Goal: Task Accomplishment & Management: Manage account settings

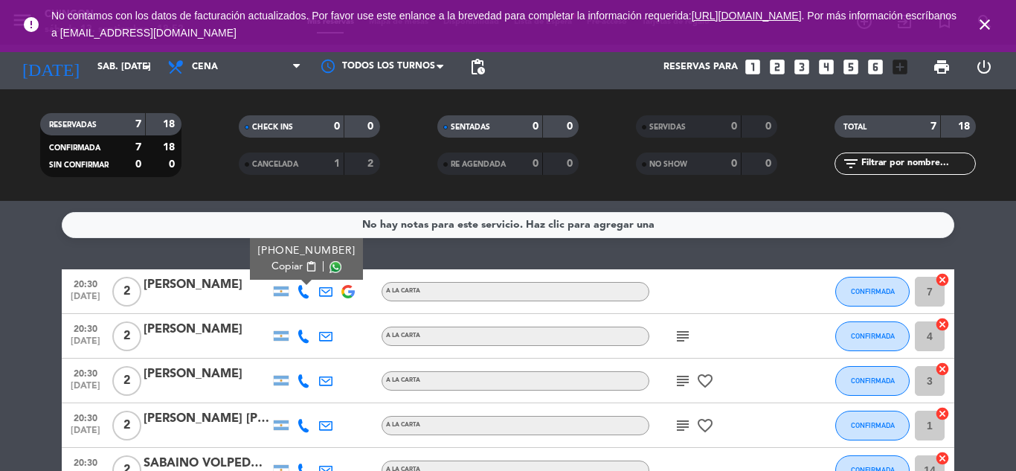
scroll to position [61, 0]
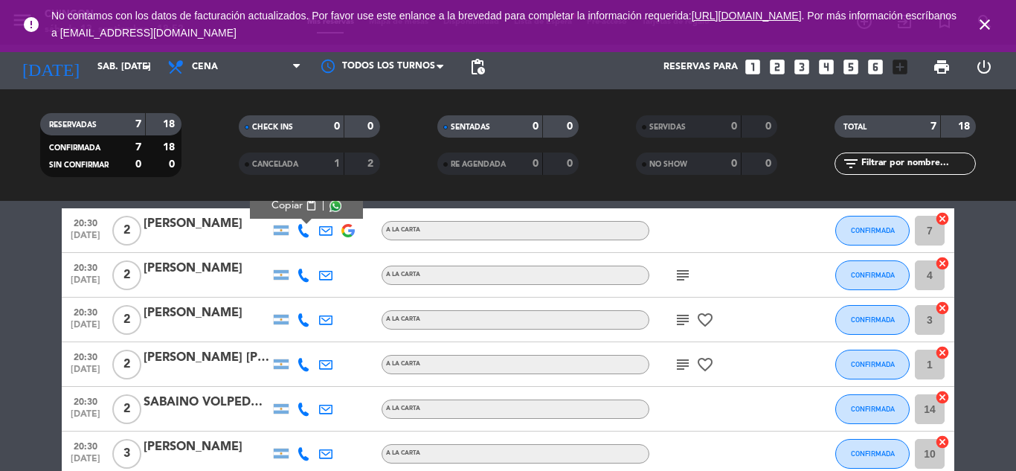
click at [989, 23] on icon "close" at bounding box center [985, 25] width 18 height 18
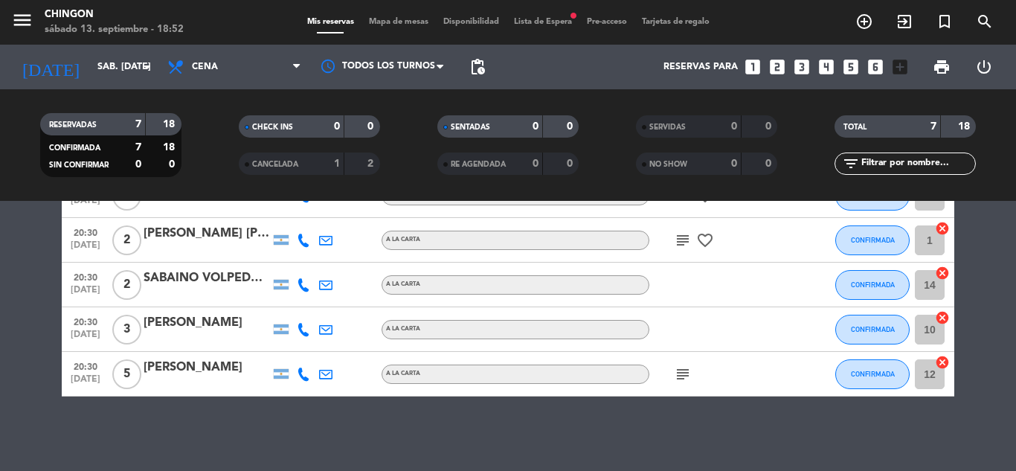
scroll to position [0, 0]
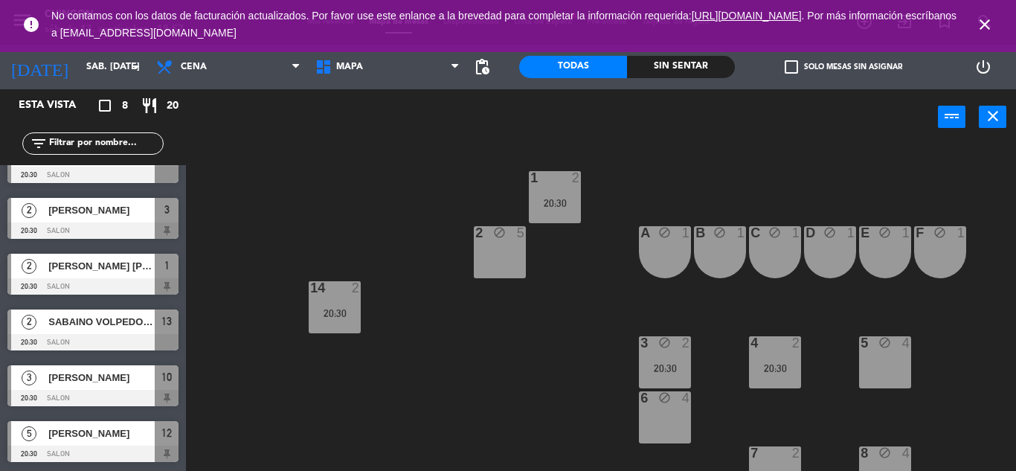
scroll to position [201, 0]
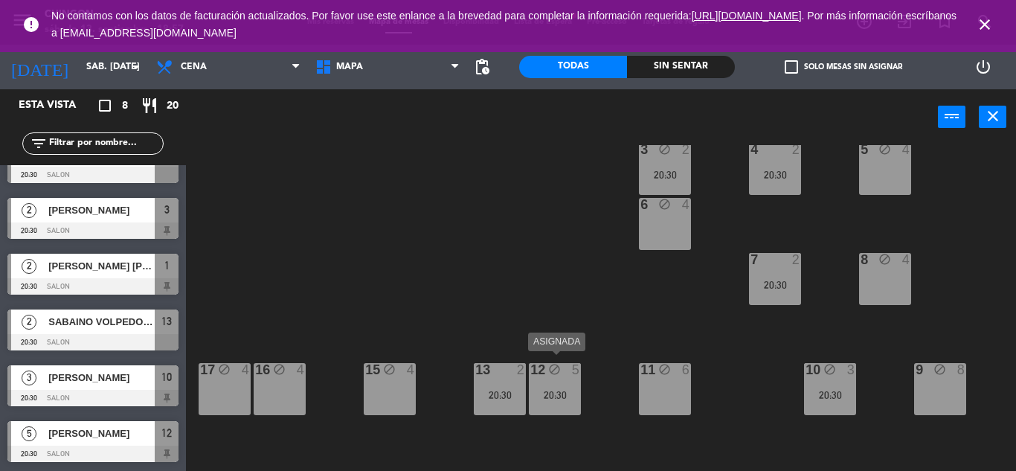
click at [560, 377] on div "12 block 5 20:30" at bounding box center [555, 389] width 52 height 52
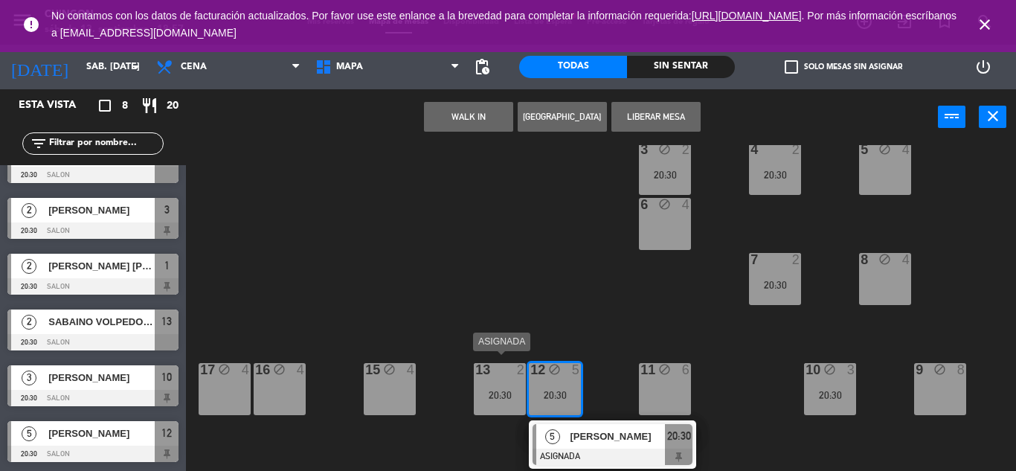
click at [501, 390] on div "20:30" at bounding box center [500, 395] width 52 height 10
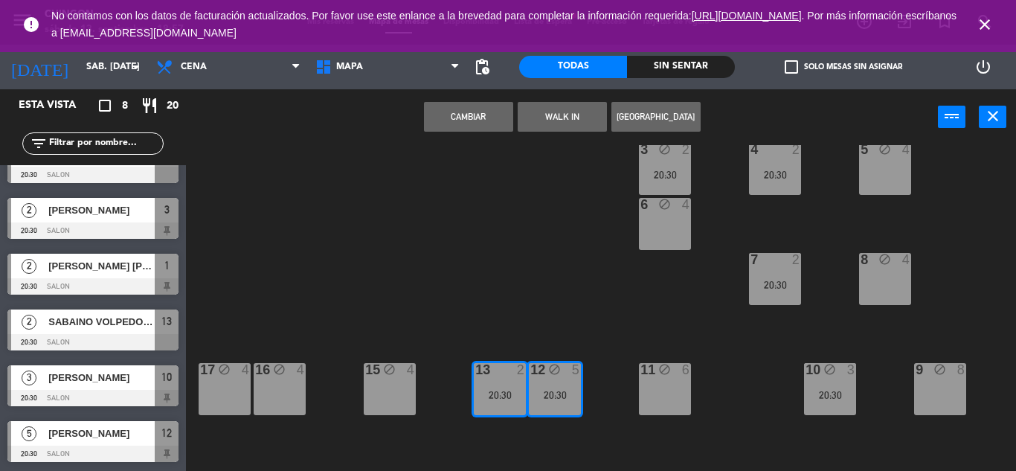
click at [470, 247] on div "1 2 20:30 2 block 5 A block 1 B block 1 C block 1 D block 1 E block 1 F block 1…" at bounding box center [606, 308] width 820 height 326
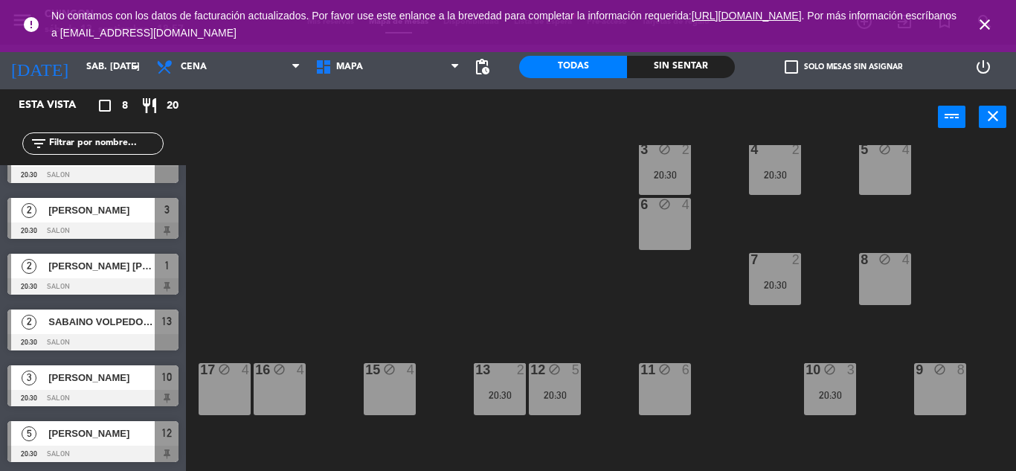
click at [488, 375] on div "13 2 20:30" at bounding box center [500, 389] width 52 height 52
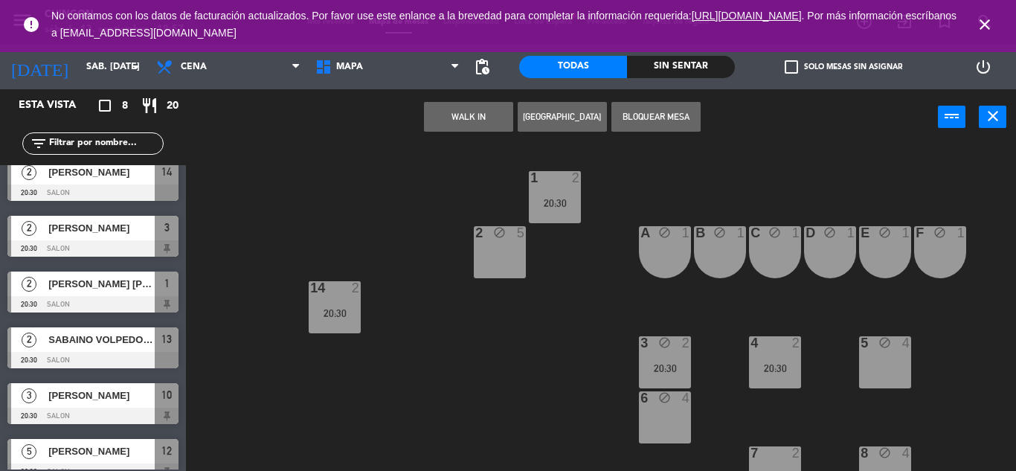
scroll to position [124, 0]
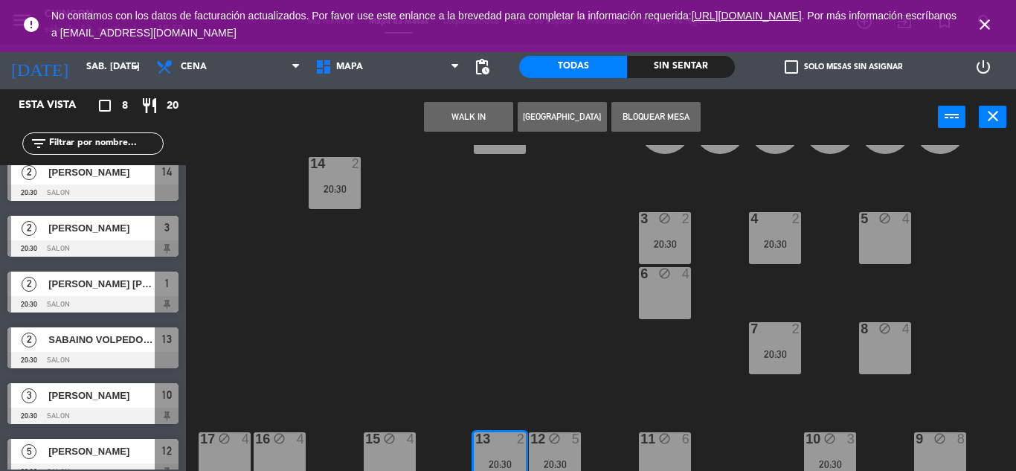
click at [313, 183] on div "20:30" at bounding box center [335, 188] width 52 height 11
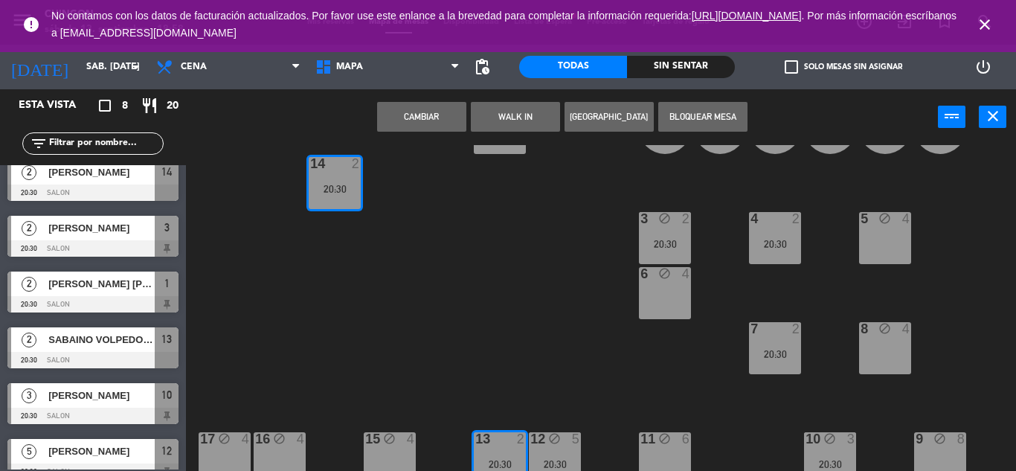
click at [336, 192] on div "20:30" at bounding box center [335, 189] width 52 height 10
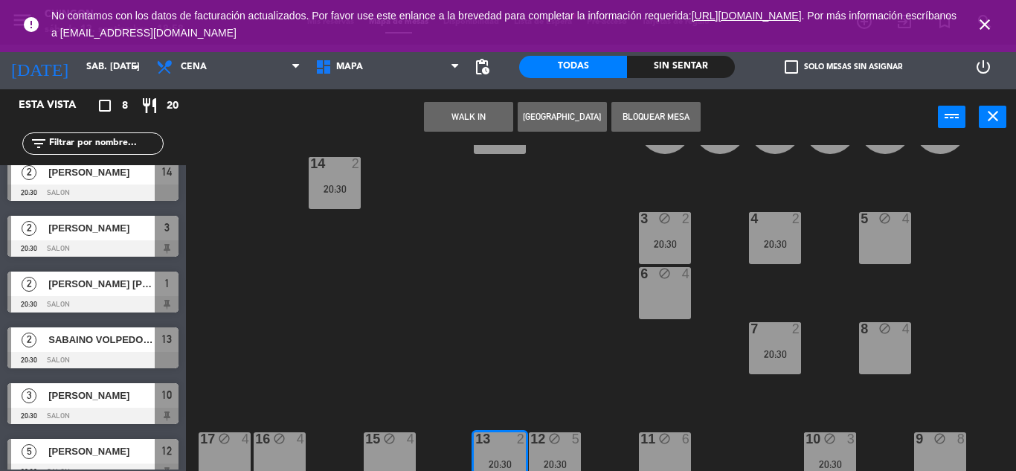
click at [338, 195] on div "14 2 20:30" at bounding box center [335, 183] width 52 height 52
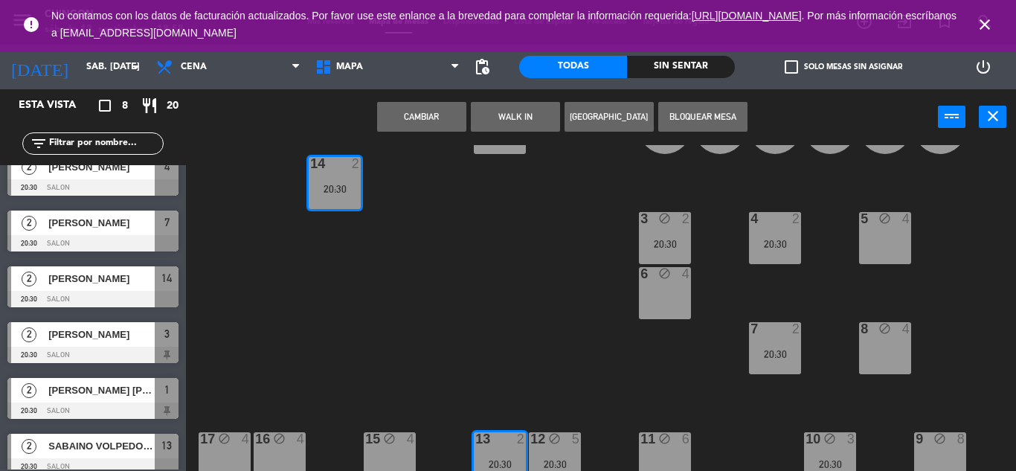
scroll to position [0, 0]
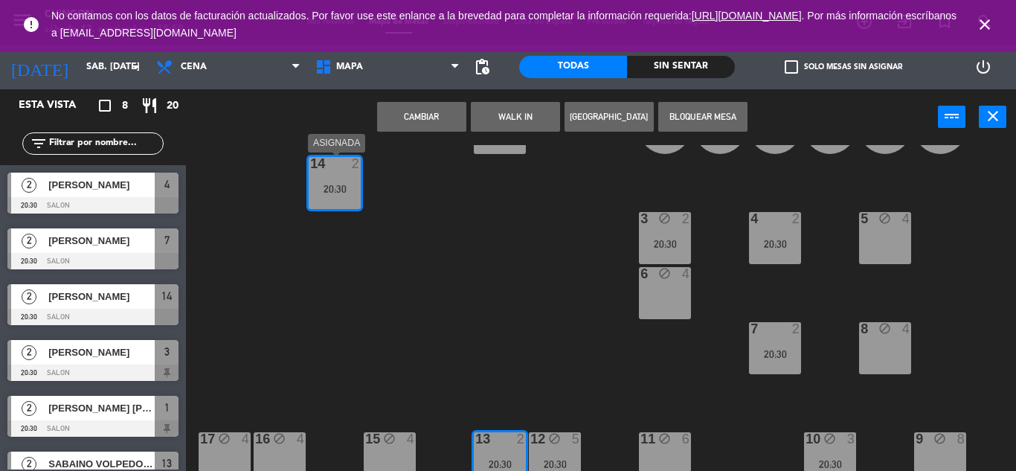
click at [333, 180] on div "14 2 20:30" at bounding box center [335, 183] width 52 height 52
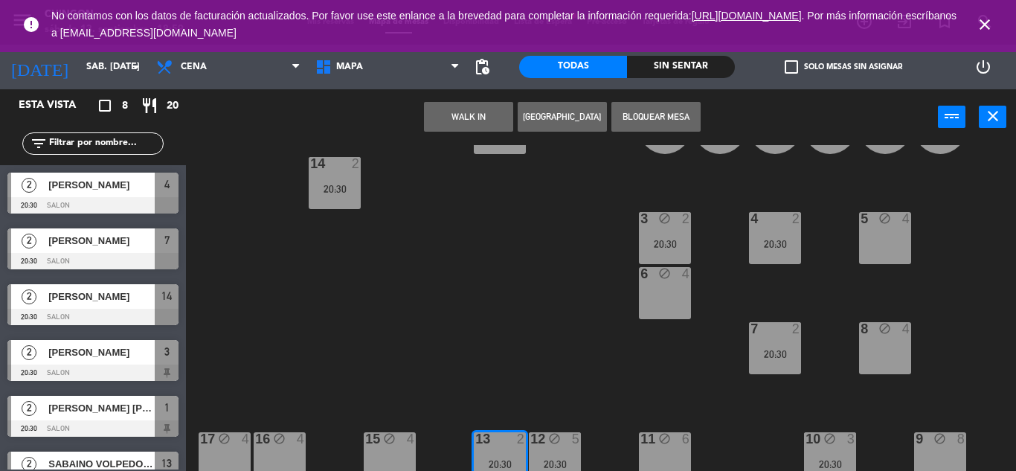
click at [333, 180] on div "14 2 20:30" at bounding box center [335, 183] width 52 height 52
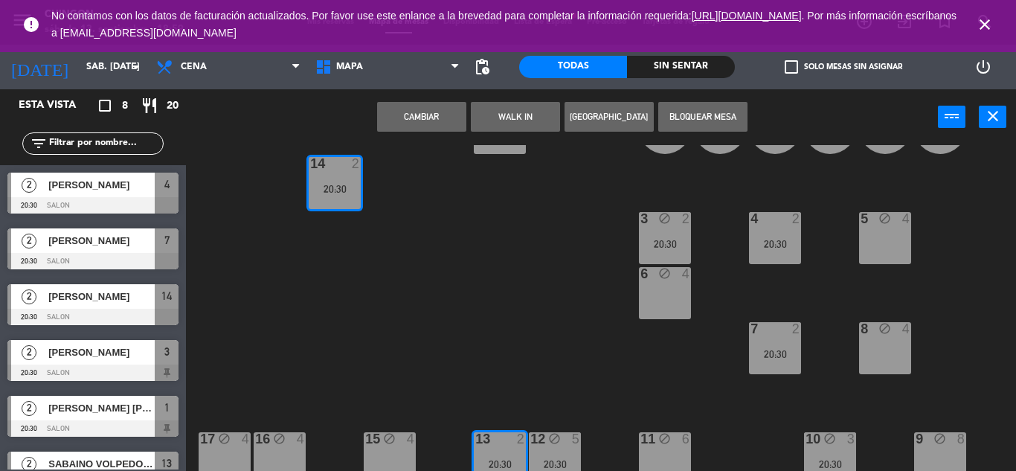
scroll to position [201, 0]
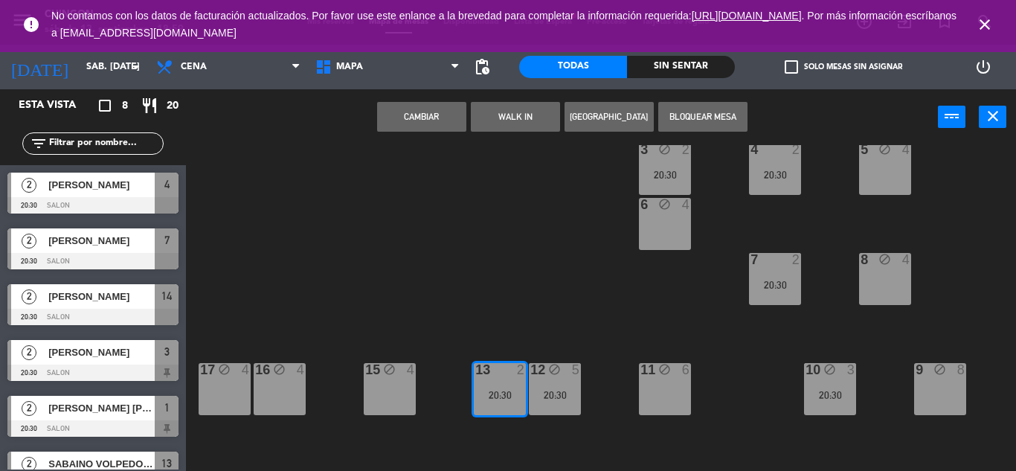
click at [375, 270] on div "1 2 20:30 2 block 5 A block 1 B block 1 C block 1 D block 1 E block 1 F block 1…" at bounding box center [606, 308] width 820 height 326
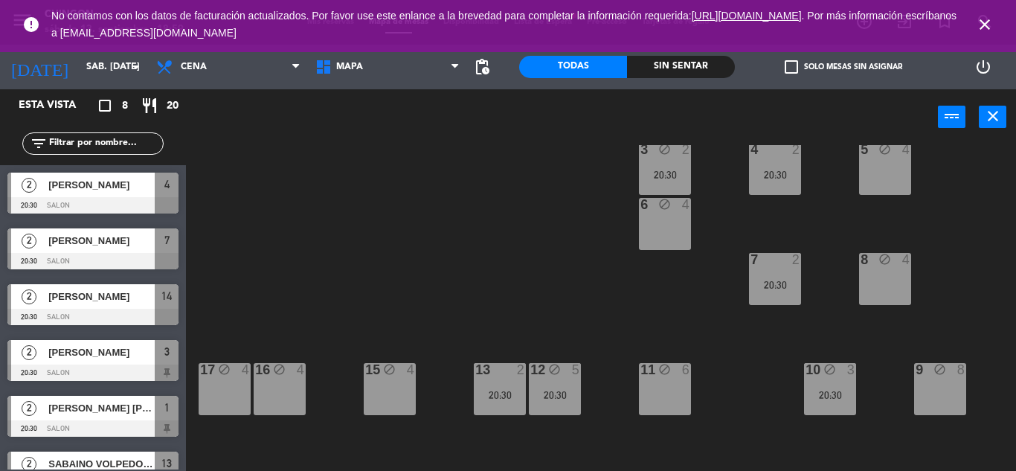
click at [666, 392] on div "11 block 6" at bounding box center [665, 389] width 52 height 52
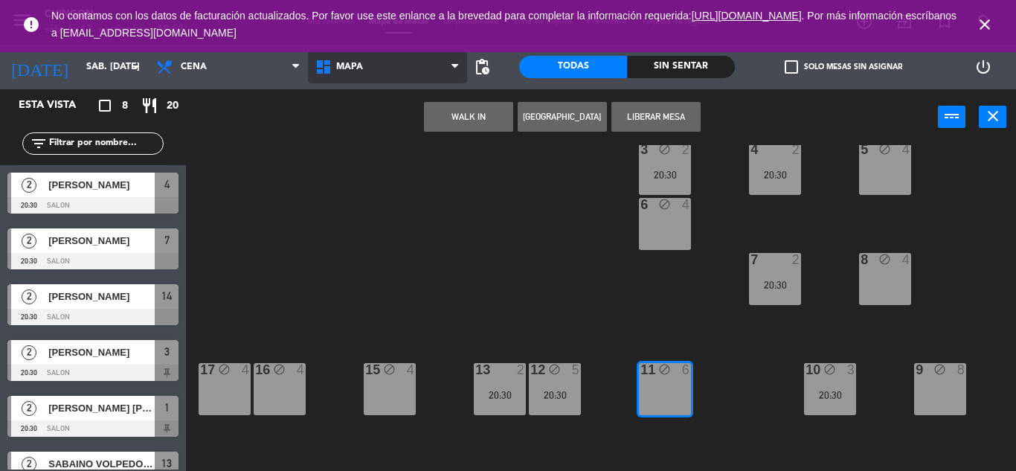
click at [350, 73] on span "MAPA" at bounding box center [387, 67] width 159 height 33
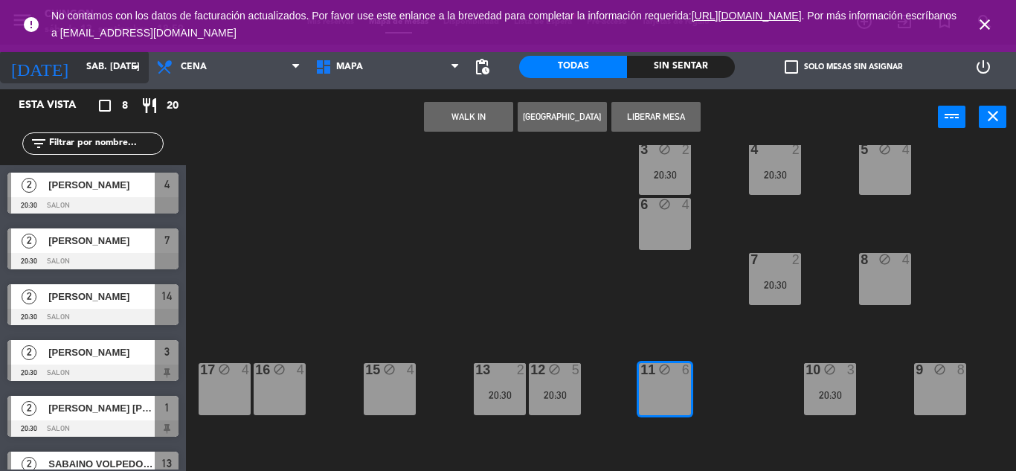
click at [79, 62] on input "sáb. [DATE]" at bounding box center [142, 66] width 126 height 25
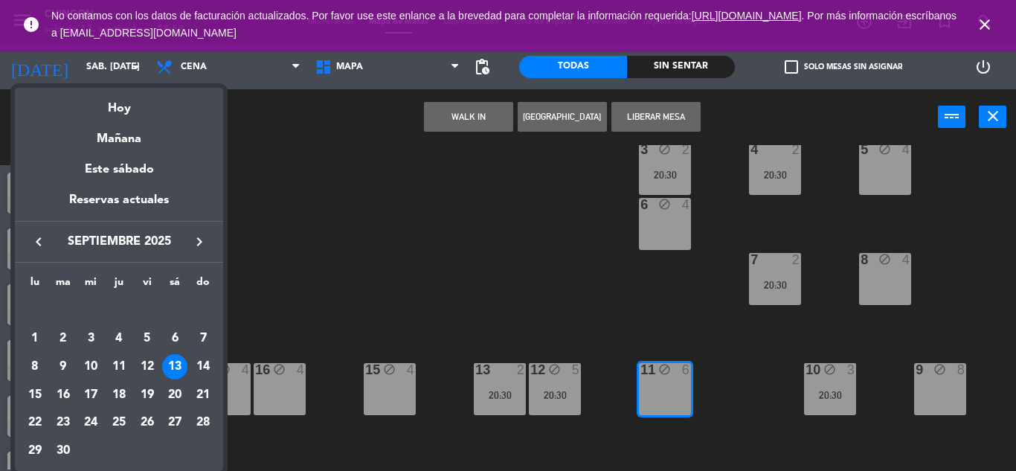
click at [982, 22] on div at bounding box center [508, 235] width 1016 height 471
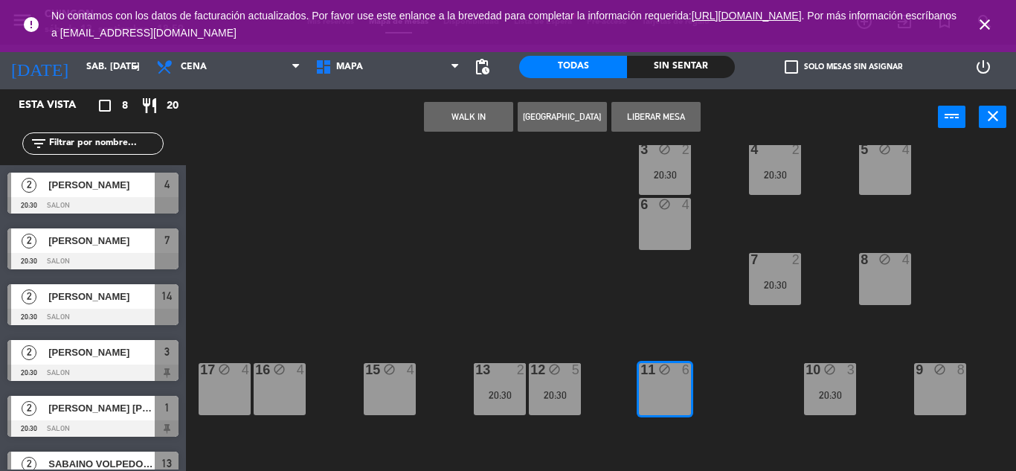
click at [976, 16] on span "close" at bounding box center [985, 24] width 40 height 40
click at [990, 27] on icon "close" at bounding box center [985, 25] width 18 height 18
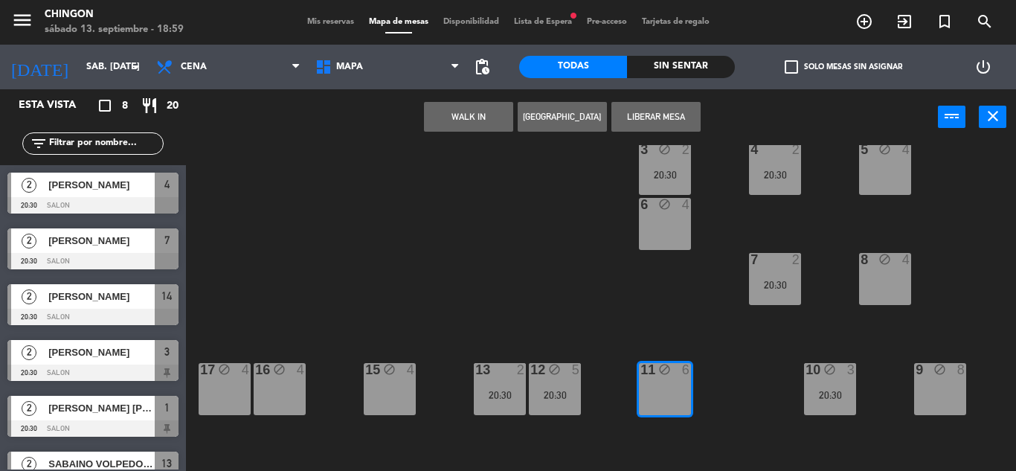
click at [332, 16] on div "Mis reservas Mapa de mesas Disponibilidad Lista de Espera fiber_manual_record P…" at bounding box center [508, 22] width 417 height 13
click at [325, 19] on span "Mis reservas" at bounding box center [331, 22] width 62 height 8
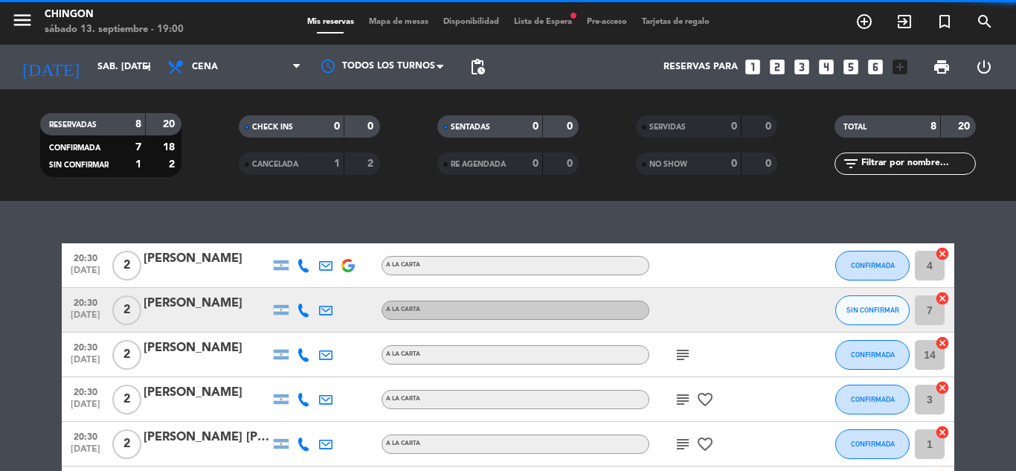
click at [539, 22] on span "Lista de Espera fiber_manual_record" at bounding box center [543, 22] width 73 height 8
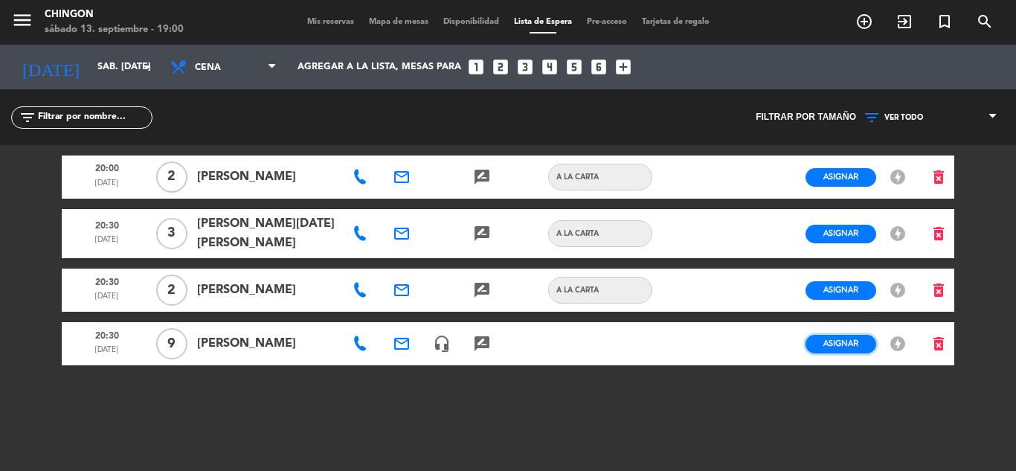
click at [820, 348] on button "Asignar" at bounding box center [841, 344] width 71 height 19
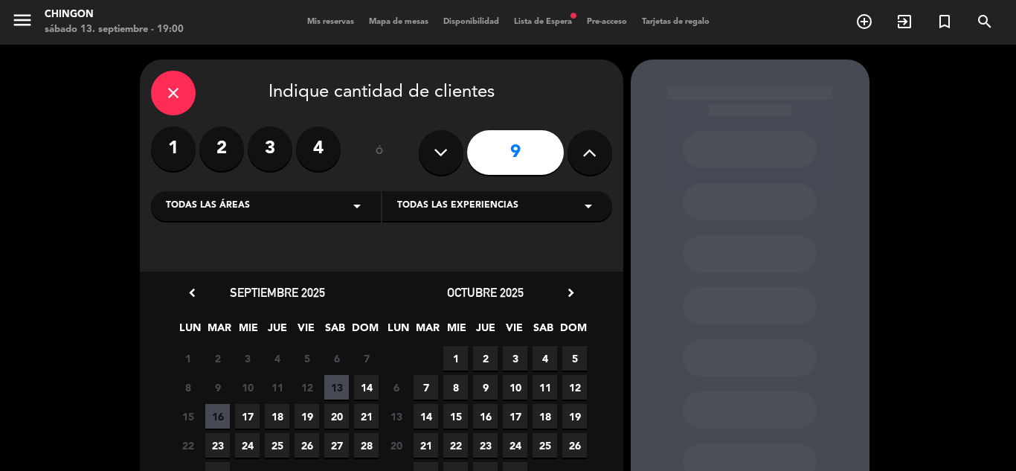
scroll to position [107, 0]
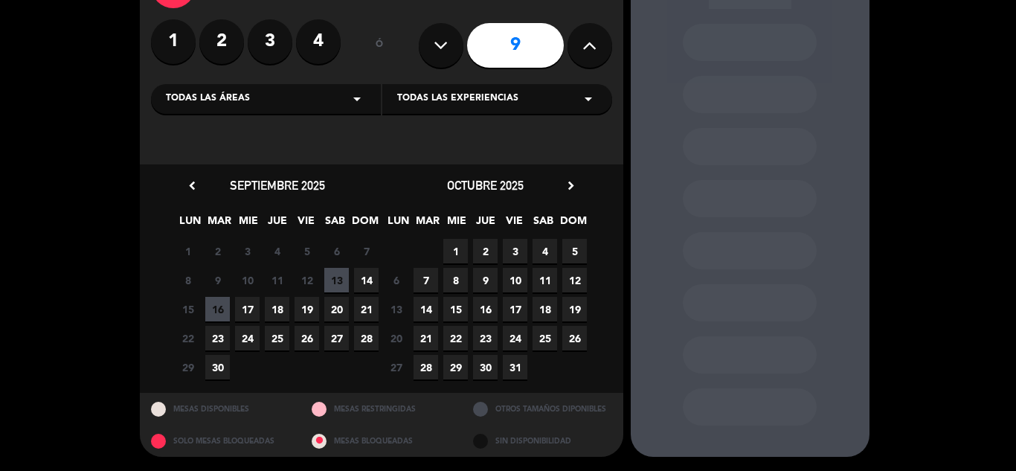
click at [338, 281] on span "13" at bounding box center [336, 280] width 25 height 25
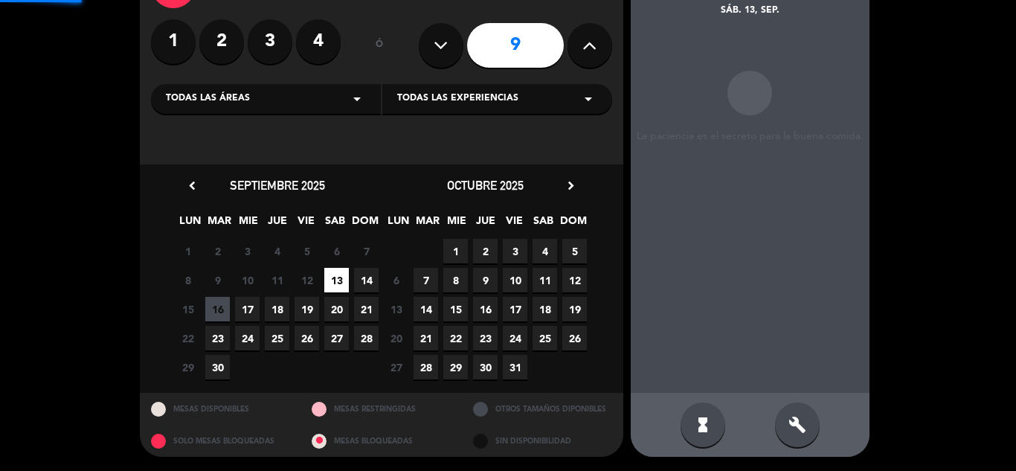
scroll to position [60, 0]
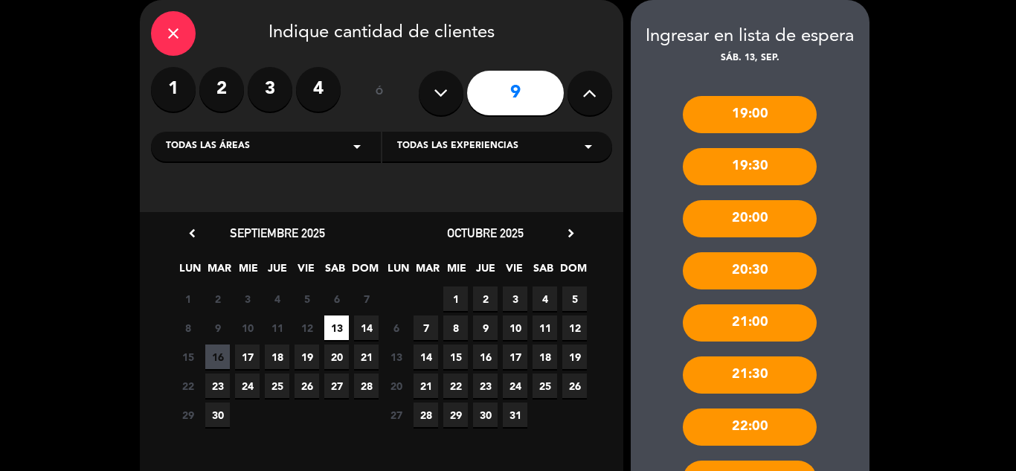
click at [761, 276] on div "20:30" at bounding box center [750, 270] width 134 height 37
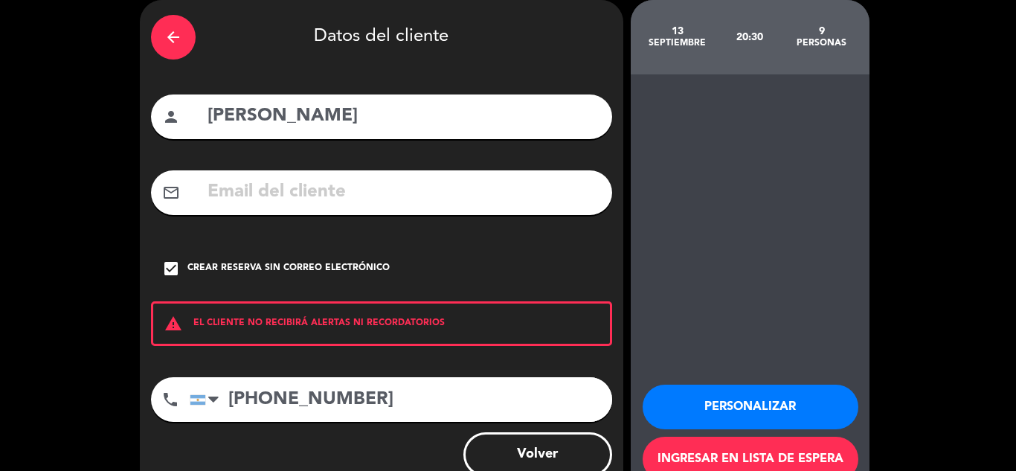
scroll to position [103, 0]
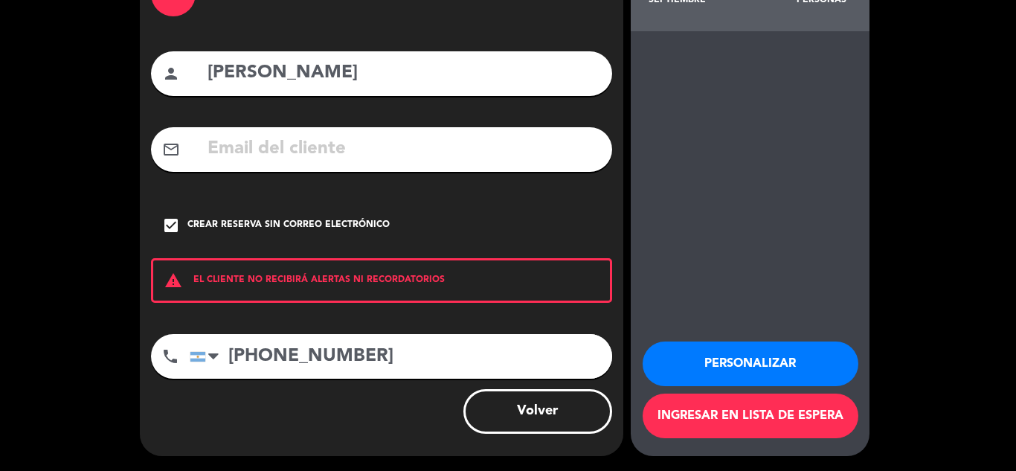
click at [735, 366] on button "Personalizar" at bounding box center [751, 364] width 216 height 45
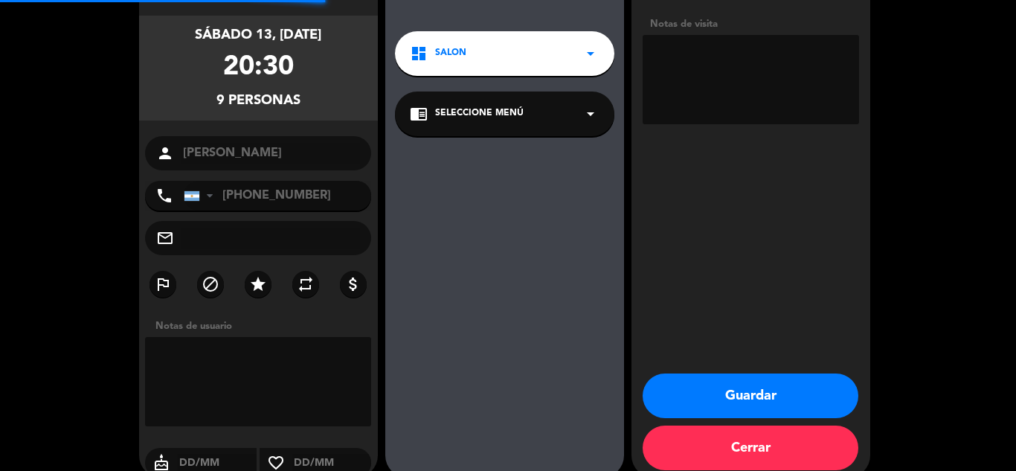
scroll to position [60, 0]
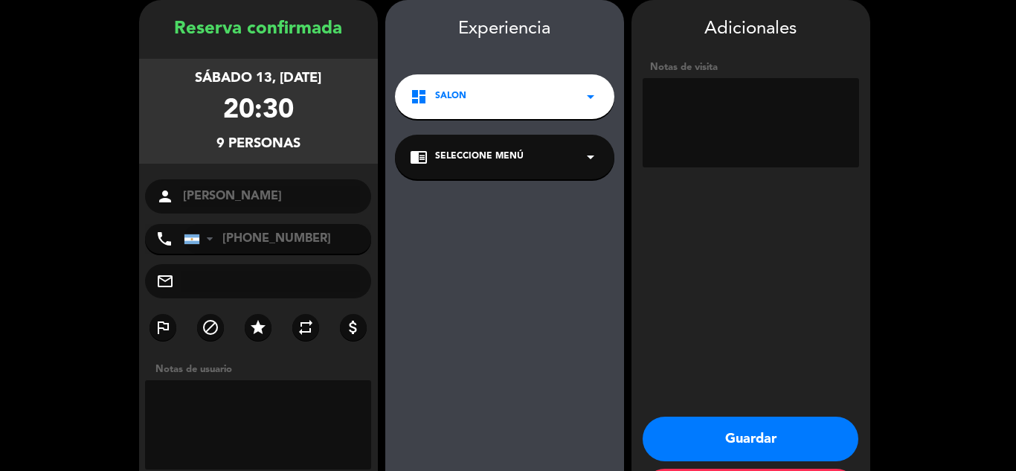
click at [537, 96] on div "dashboard SALON arrow_drop_down" at bounding box center [505, 96] width 220 height 45
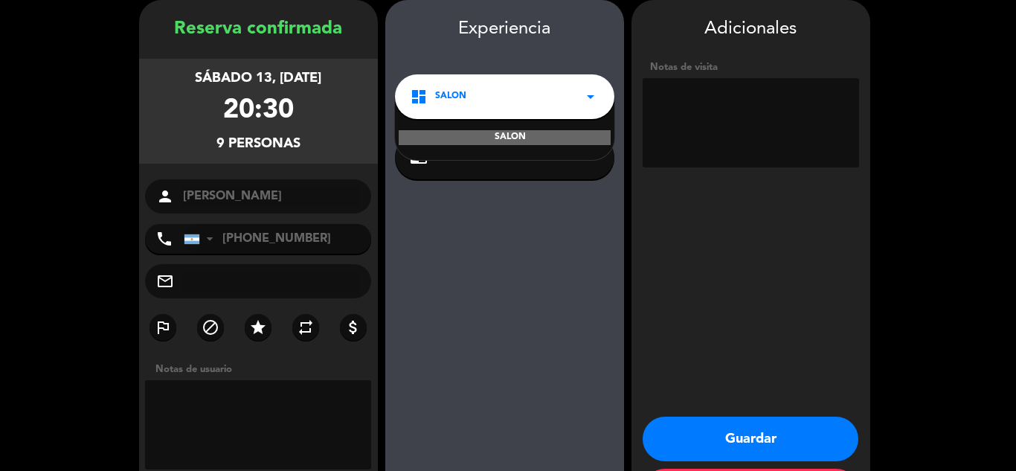
click at [550, 138] on div "SALON" at bounding box center [505, 137] width 212 height 15
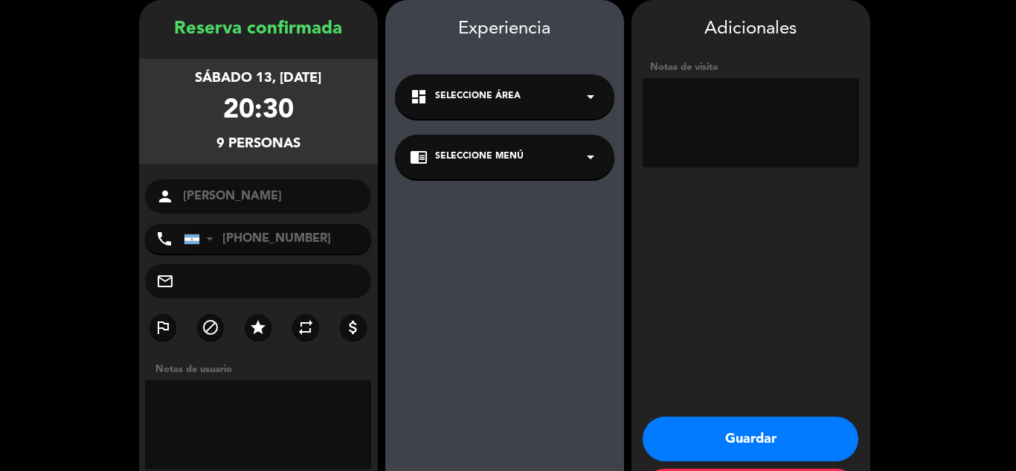
click at [574, 164] on div "chrome_reader_mode Seleccione Menú arrow_drop_down" at bounding box center [505, 157] width 220 height 45
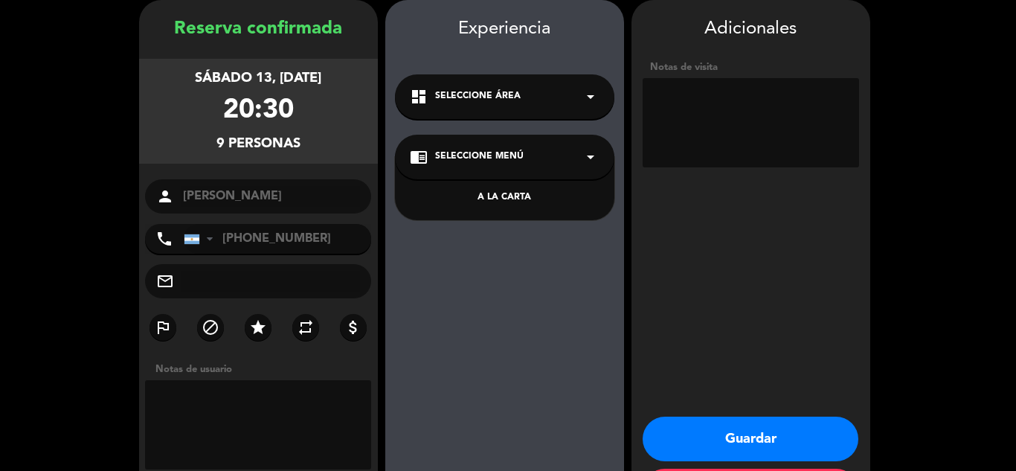
click at [545, 196] on div "A LA CARTA" at bounding box center [505, 197] width 190 height 15
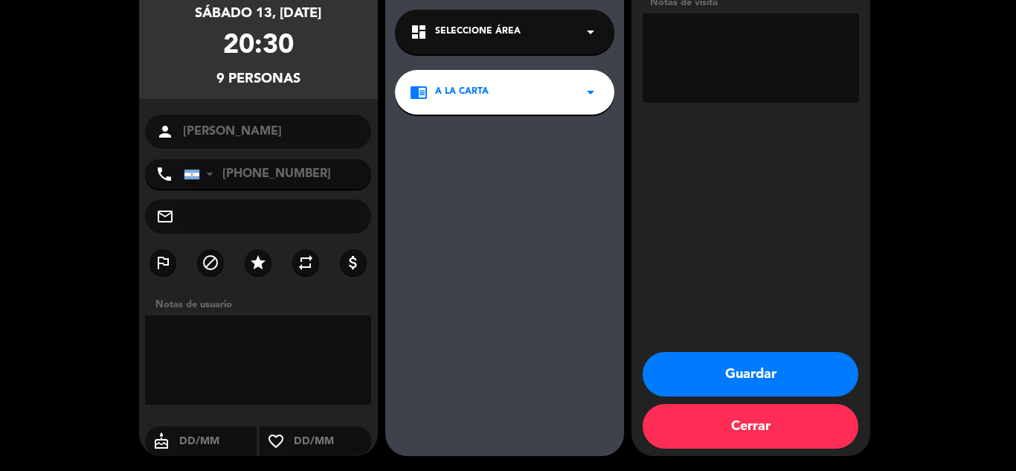
scroll to position [0, 0]
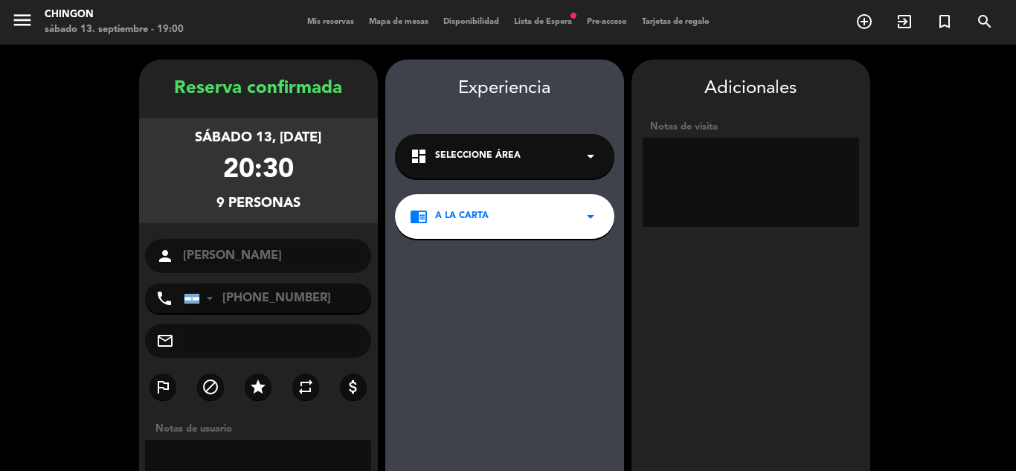
click at [554, 170] on div "dashboard Seleccione Área arrow_drop_down" at bounding box center [505, 156] width 220 height 45
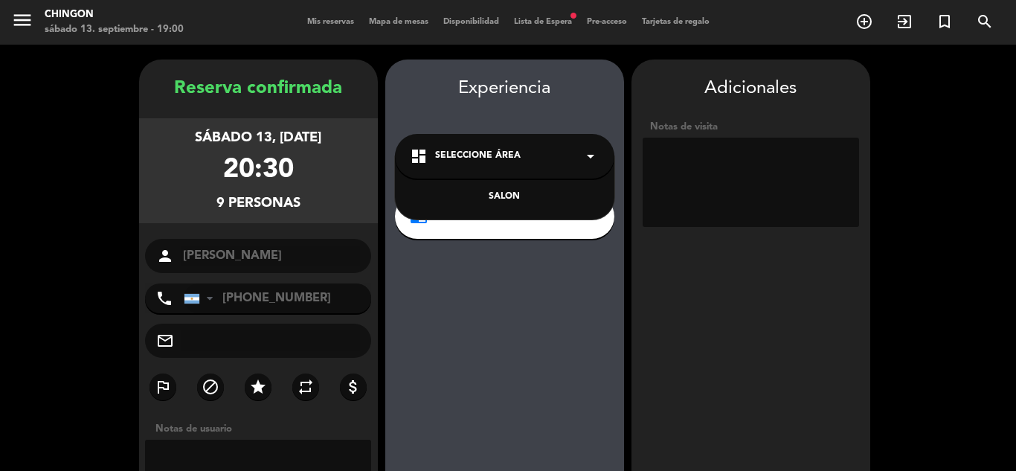
click at [534, 195] on div "SALON" at bounding box center [505, 197] width 190 height 15
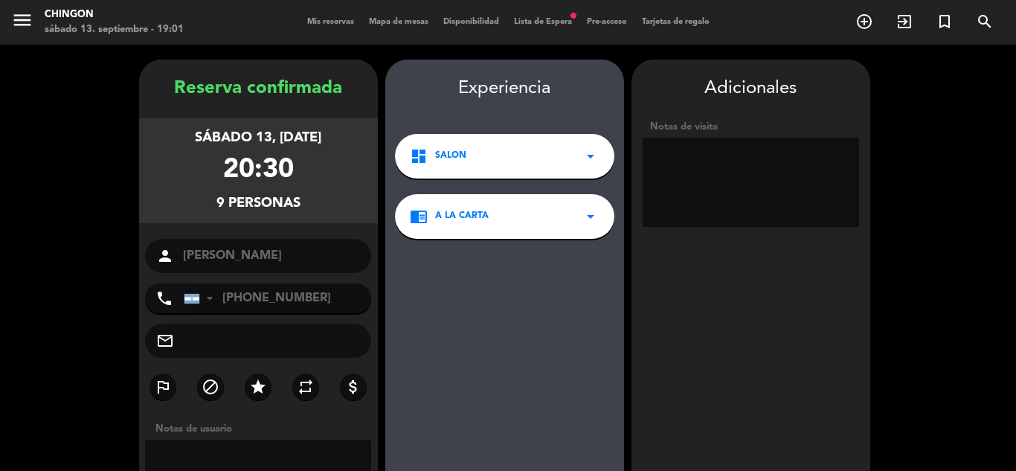
click at [461, 23] on span "Disponibilidad" at bounding box center [471, 22] width 71 height 8
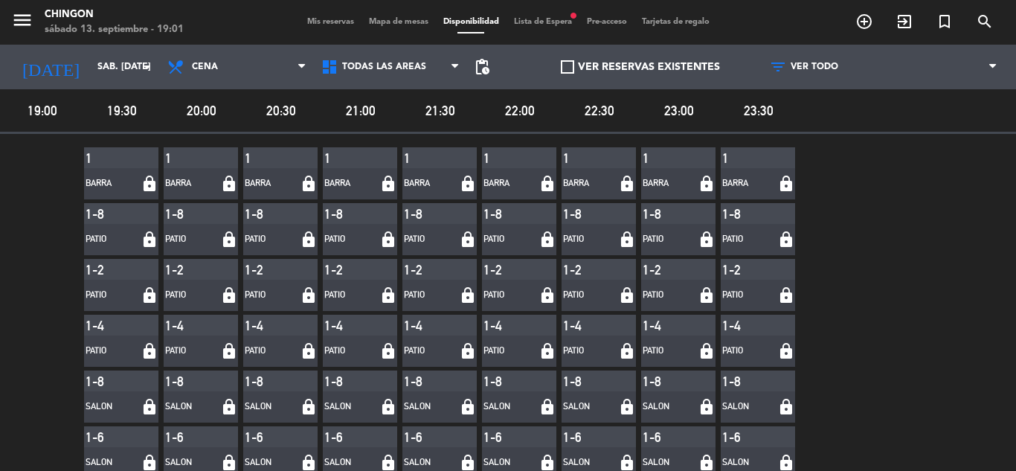
click at [390, 23] on span "Mapa de mesas" at bounding box center [399, 22] width 74 height 8
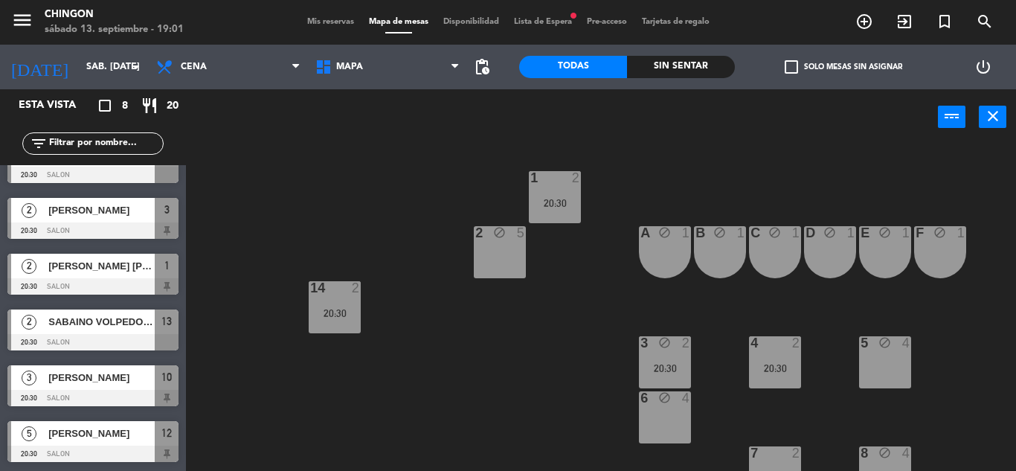
scroll to position [201, 0]
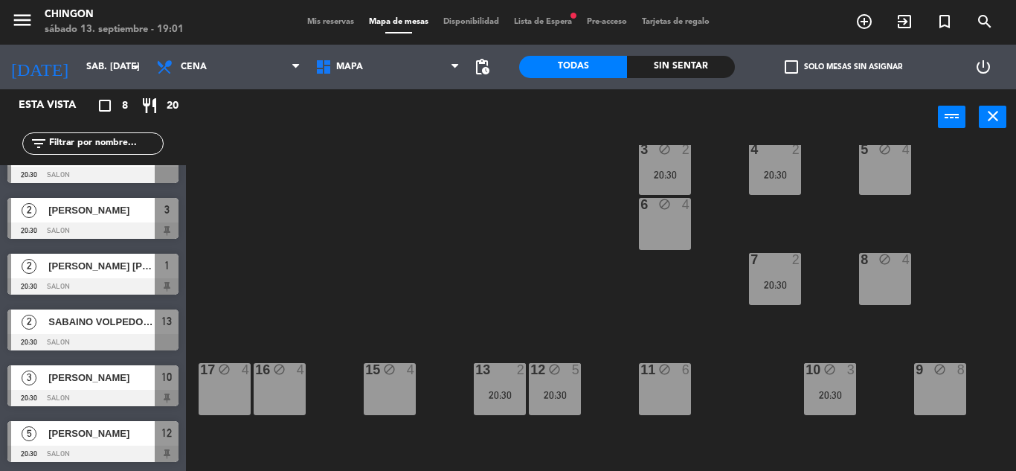
click at [666, 382] on div "11 block 6" at bounding box center [665, 389] width 52 height 52
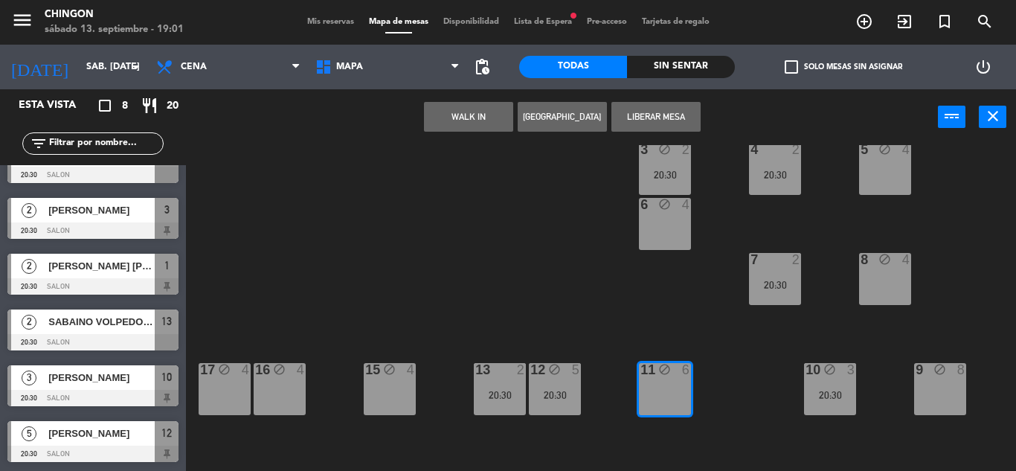
click at [670, 388] on div "11 block 6" at bounding box center [665, 389] width 52 height 52
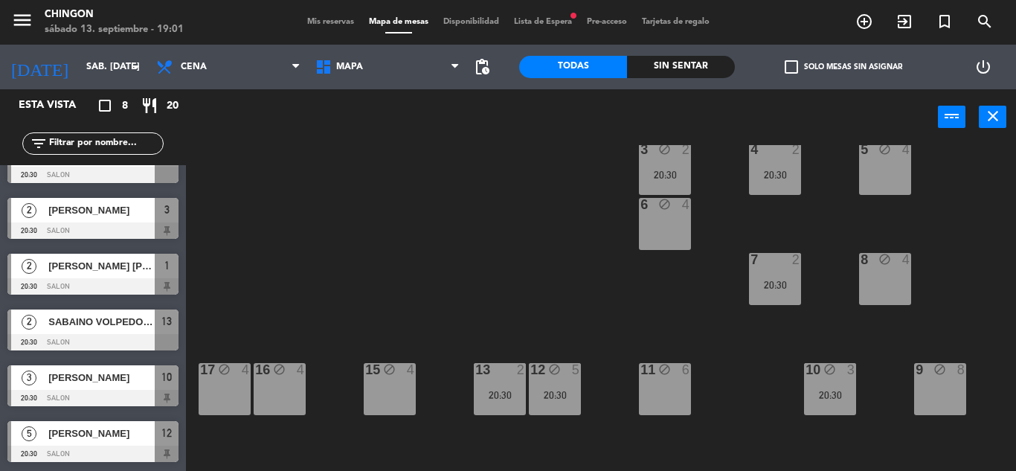
click at [666, 388] on div "11 block 6" at bounding box center [665, 389] width 52 height 52
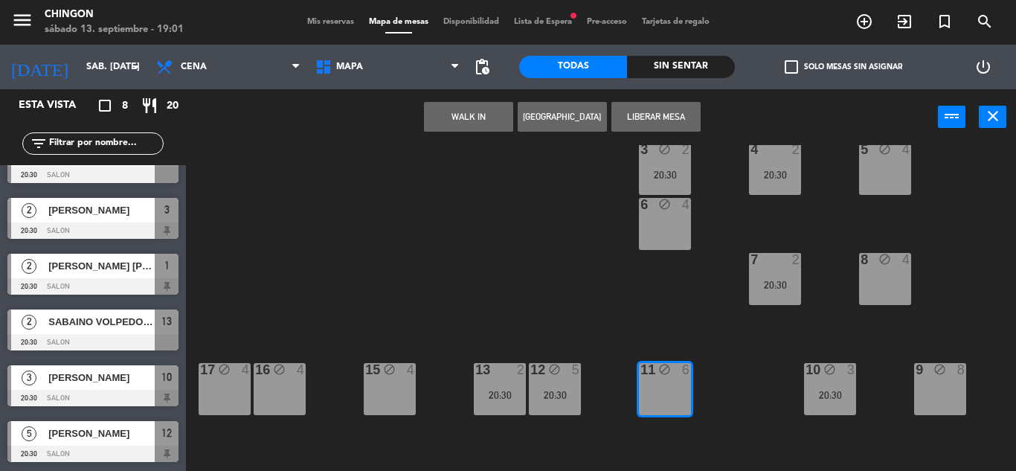
drag, startPoint x: 667, startPoint y: 386, endPoint x: 550, endPoint y: 155, distance: 259.6
click at [550, 152] on div "1 2 20:30 2 block 5 A block 1 B block 1 C block 1 D block 1 E block 1 F block 1…" at bounding box center [606, 308] width 820 height 326
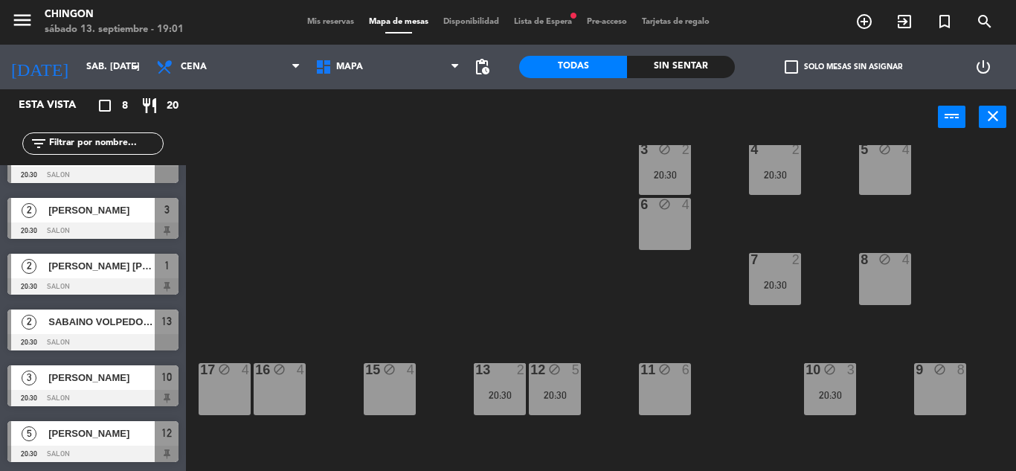
click at [670, 378] on div "11 block 6" at bounding box center [665, 389] width 52 height 52
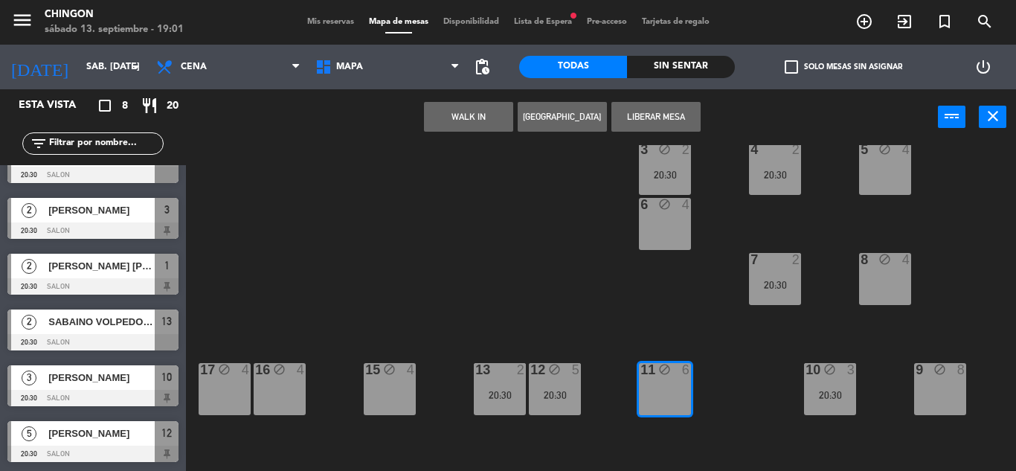
click at [674, 121] on button "Liberar Mesa" at bounding box center [656, 117] width 89 height 30
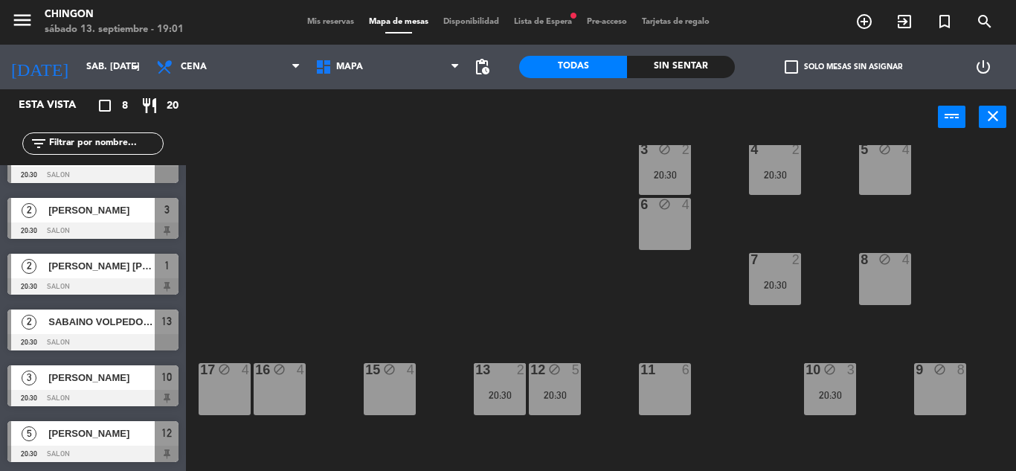
click at [542, 26] on span "Lista de Espera fiber_manual_record" at bounding box center [543, 22] width 73 height 8
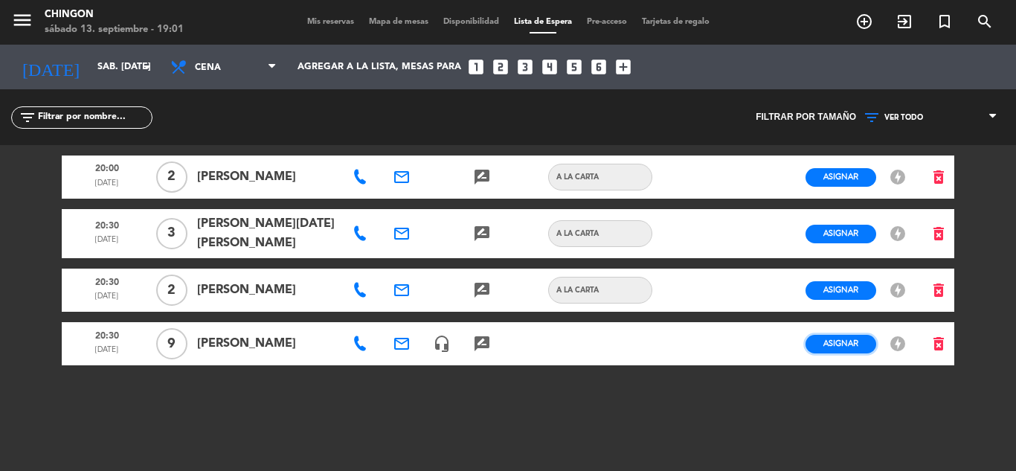
click at [819, 349] on button "Asignar" at bounding box center [841, 344] width 71 height 19
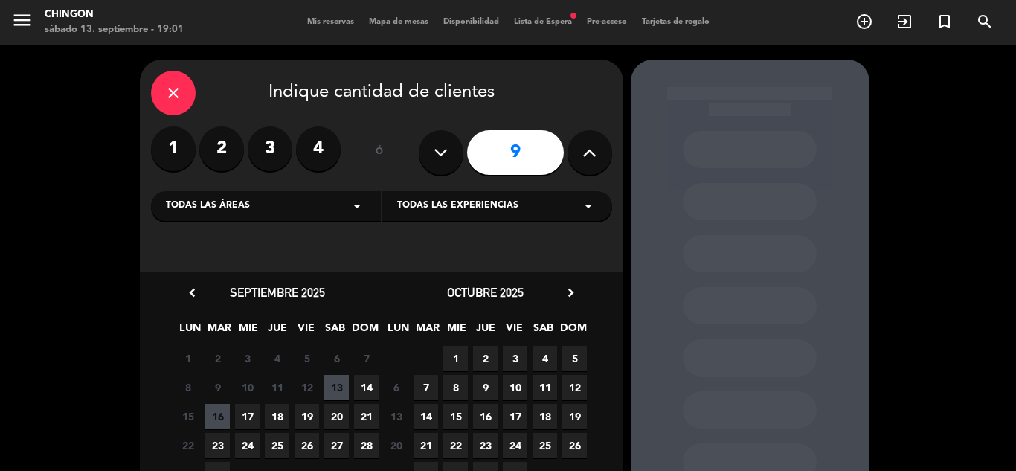
click at [339, 379] on span "13" at bounding box center [336, 387] width 25 height 25
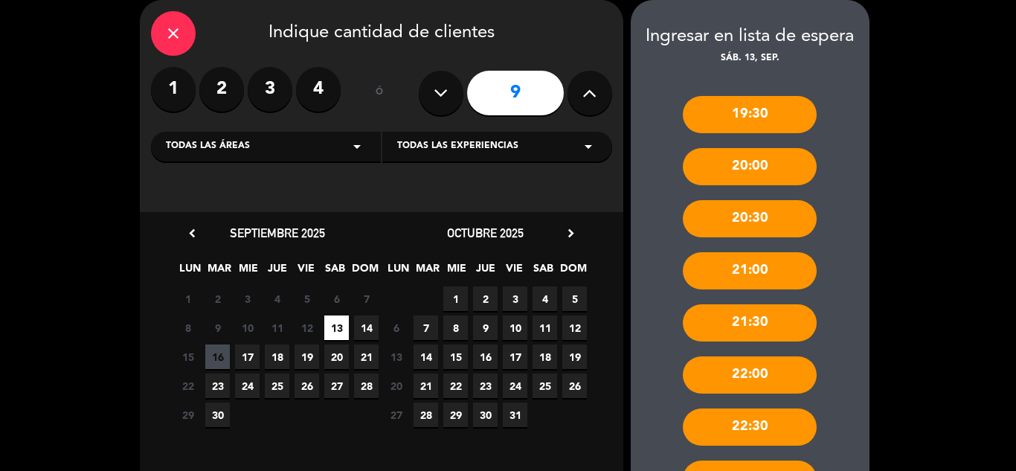
click at [755, 222] on div "20:30" at bounding box center [750, 218] width 134 height 37
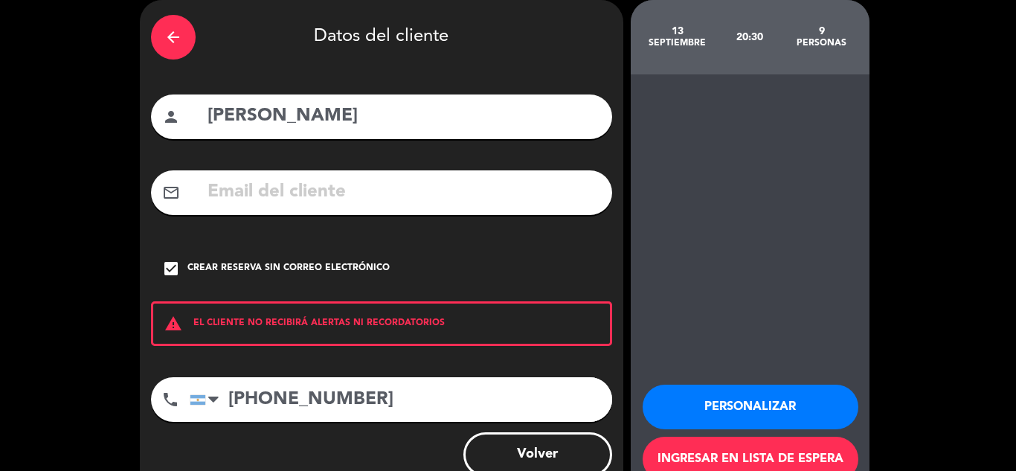
scroll to position [103, 0]
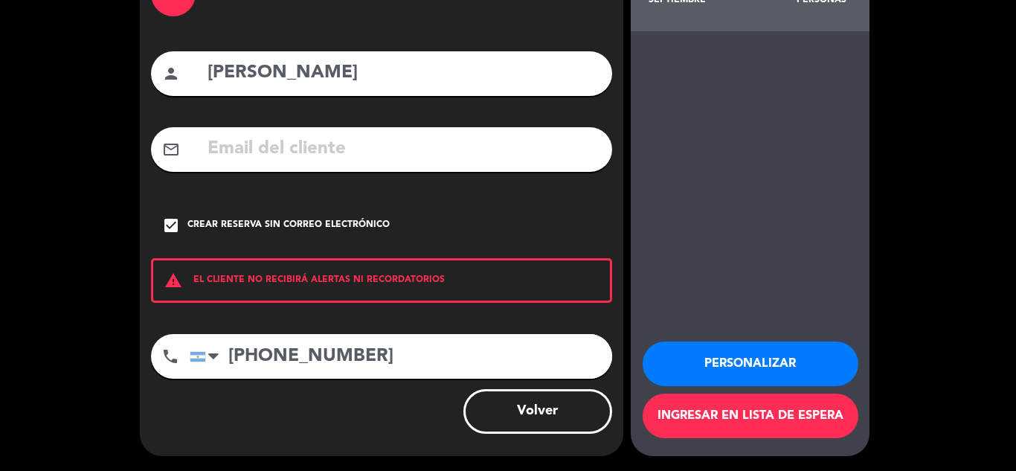
click at [697, 362] on button "Personalizar" at bounding box center [751, 364] width 216 height 45
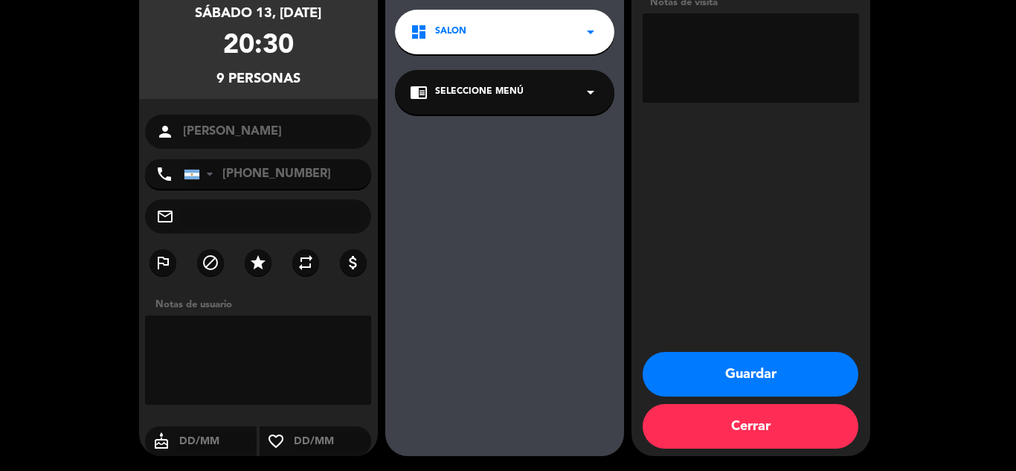
scroll to position [0, 0]
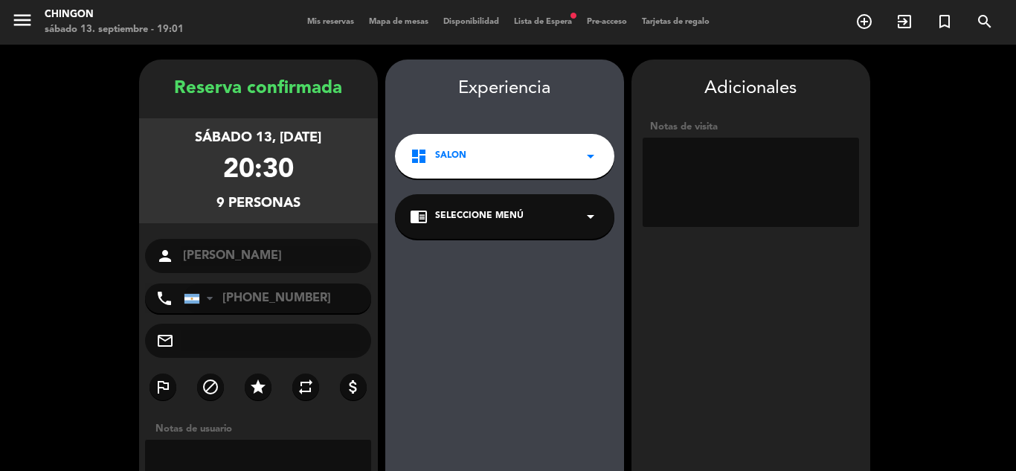
click at [401, 19] on span "Mapa de mesas" at bounding box center [399, 22] width 74 height 8
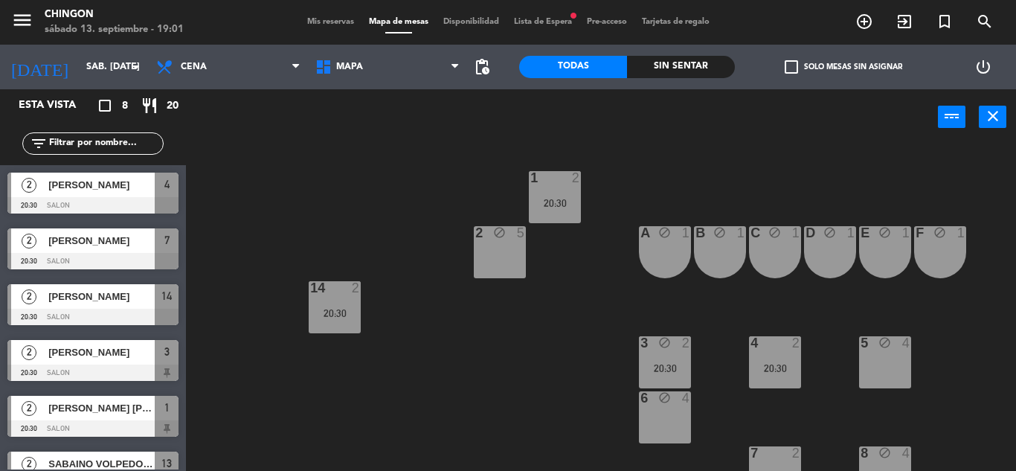
scroll to position [201, 0]
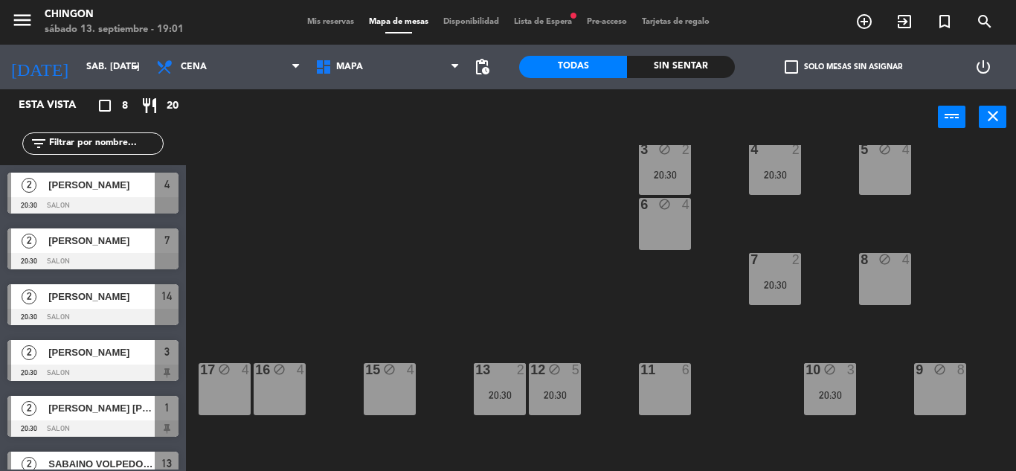
click at [673, 393] on div "11 6" at bounding box center [665, 389] width 52 height 52
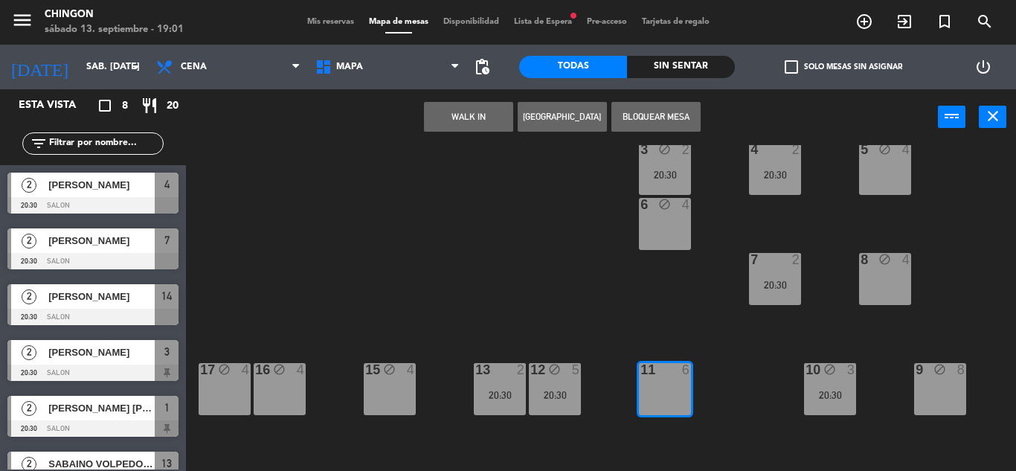
click at [662, 114] on button "Bloquear Mesa" at bounding box center [656, 117] width 89 height 30
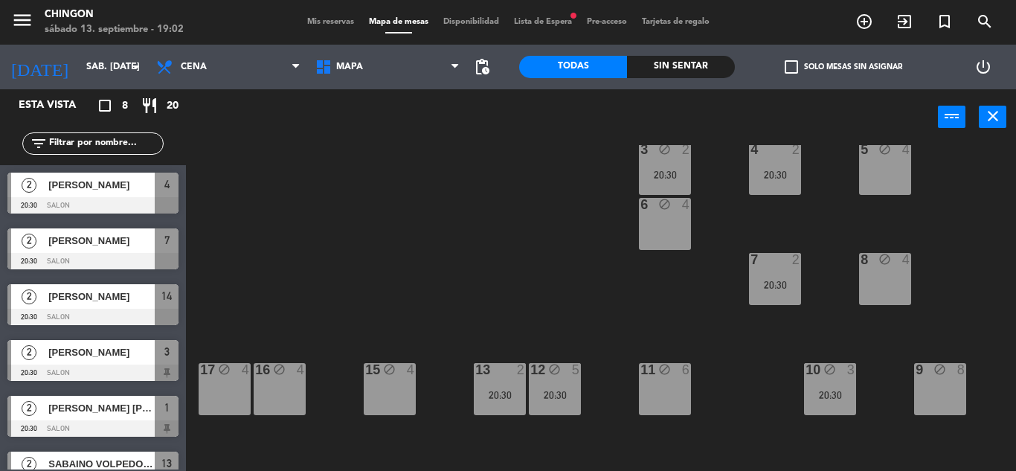
drag, startPoint x: 673, startPoint y: 394, endPoint x: 667, endPoint y: 380, distance: 15.3
click at [668, 381] on div "11 block 6" at bounding box center [665, 389] width 52 height 52
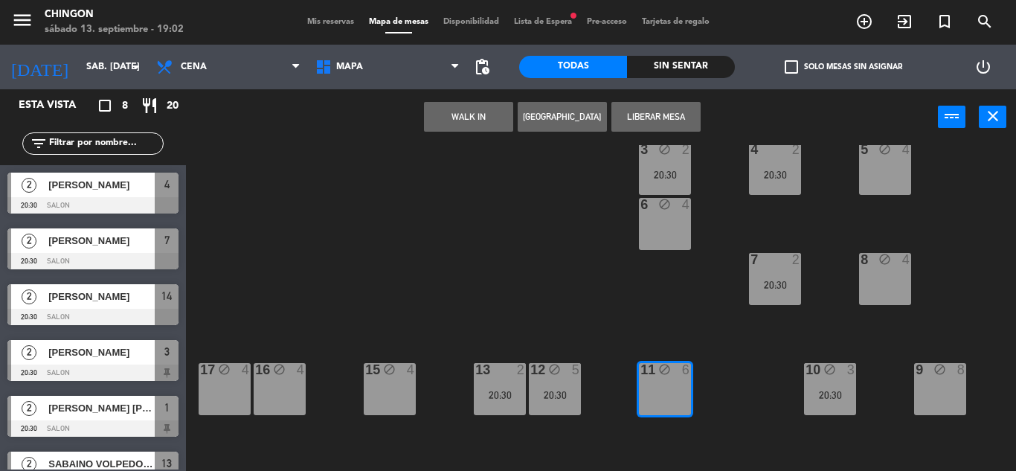
click at [556, 22] on span "Lista de Espera fiber_manual_record" at bounding box center [543, 22] width 73 height 8
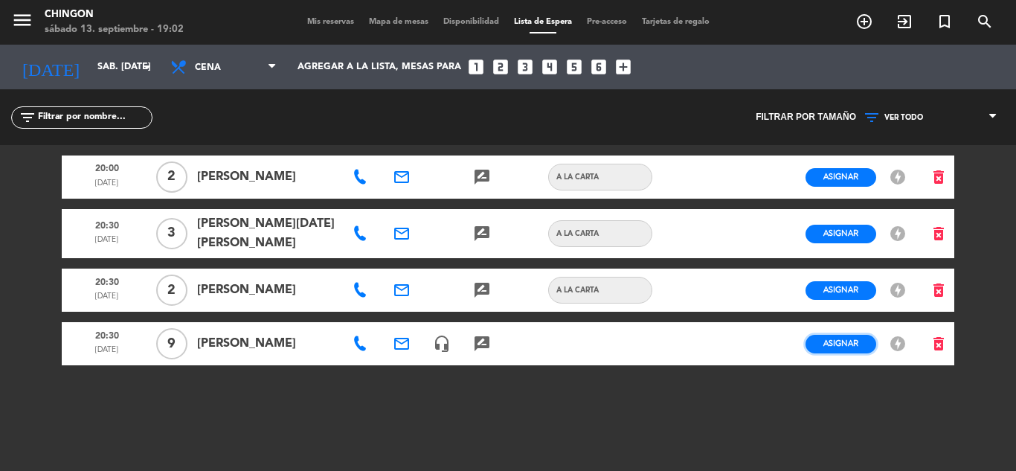
click at [843, 348] on span "Asignar" at bounding box center [841, 343] width 35 height 11
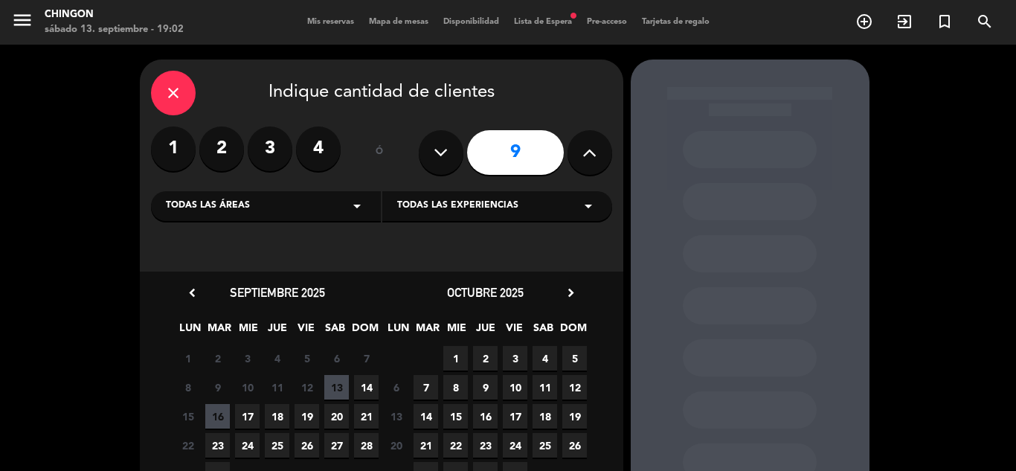
scroll to position [107, 0]
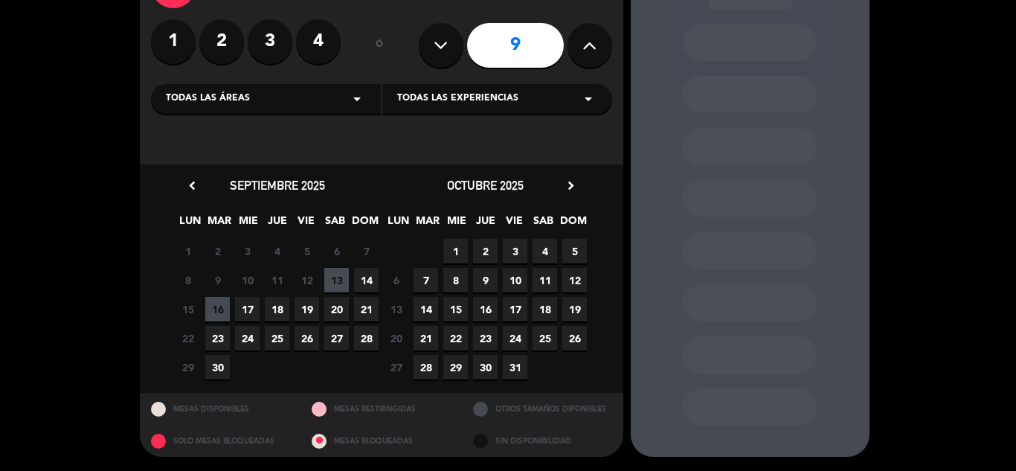
click at [360, 104] on icon "arrow_drop_down" at bounding box center [357, 99] width 18 height 18
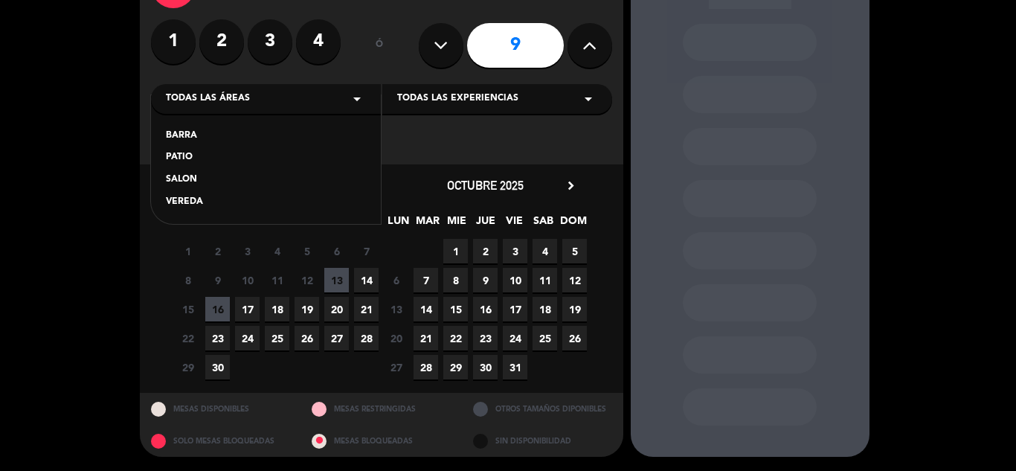
click at [472, 102] on span "Todas las experiencias" at bounding box center [457, 99] width 121 height 15
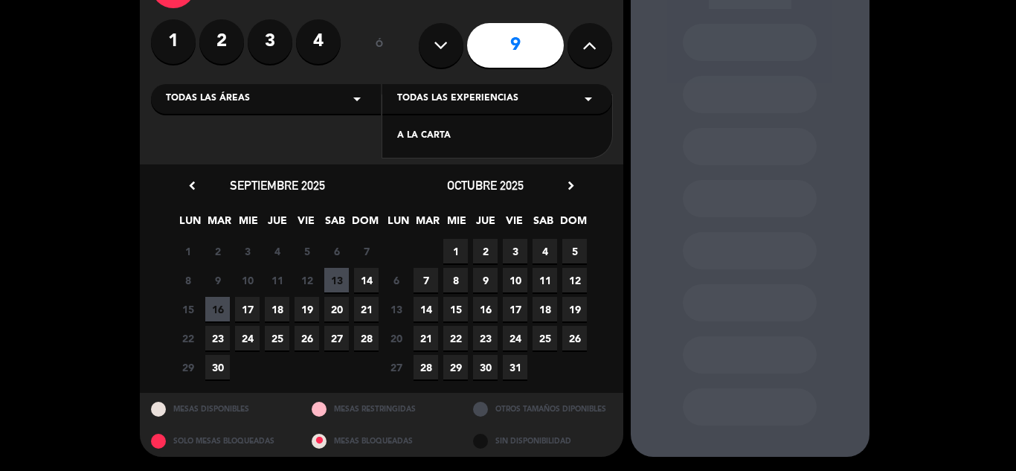
click at [477, 110] on div "Todas las experiencias arrow_drop_down" at bounding box center [497, 99] width 230 height 30
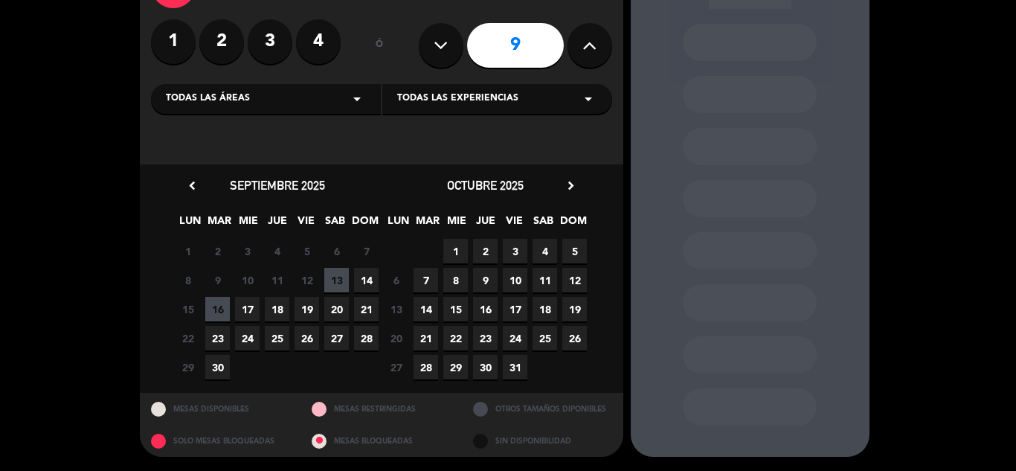
scroll to position [0, 0]
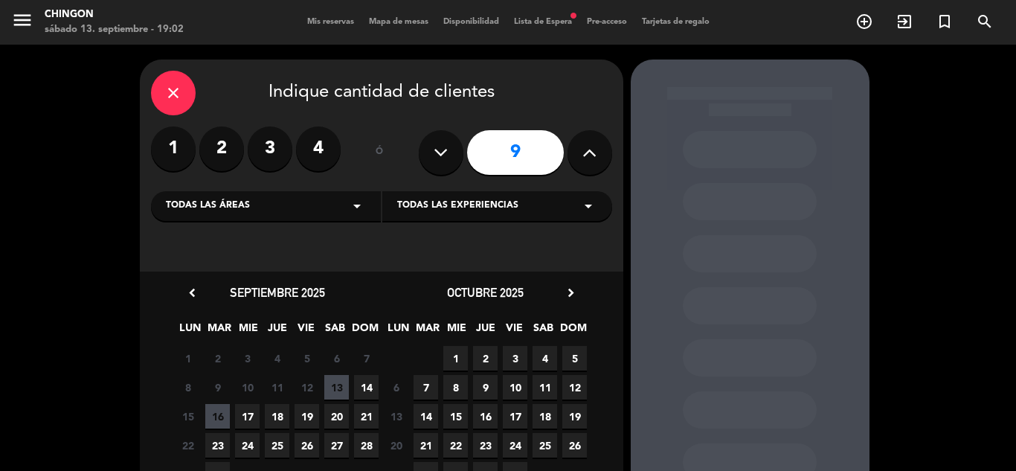
click at [549, 13] on div "menu Chingon sábado 13. septiembre - 19:02 Mis reservas Mapa de mesas Disponibi…" at bounding box center [508, 22] width 1016 height 45
click at [554, 16] on div "Mis reservas Mapa de mesas Disponibilidad Lista de Espera fiber_manual_record P…" at bounding box center [508, 22] width 417 height 13
click at [544, 25] on span "Lista de Espera fiber_manual_record" at bounding box center [543, 22] width 73 height 8
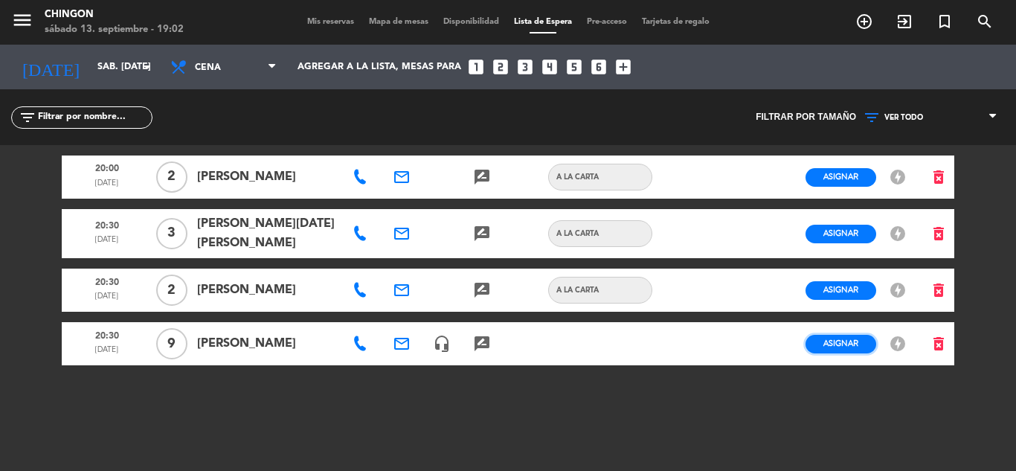
click at [825, 345] on span "Asignar" at bounding box center [841, 343] width 35 height 11
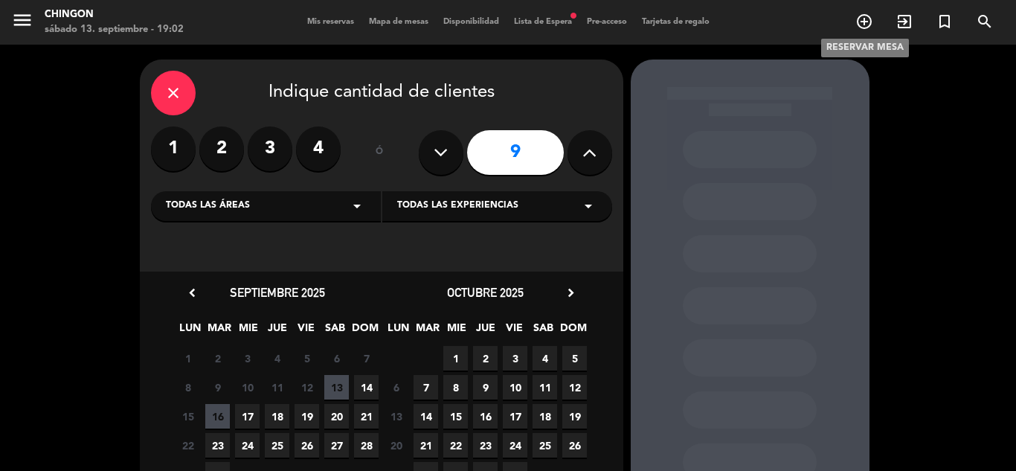
click at [862, 24] on icon "add_circle_outline" at bounding box center [865, 22] width 18 height 18
click at [867, 27] on icon "add_circle_outline" at bounding box center [865, 22] width 18 height 18
click at [860, 23] on icon "add_circle_outline" at bounding box center [865, 22] width 18 height 18
click at [338, 387] on span "13" at bounding box center [336, 387] width 25 height 25
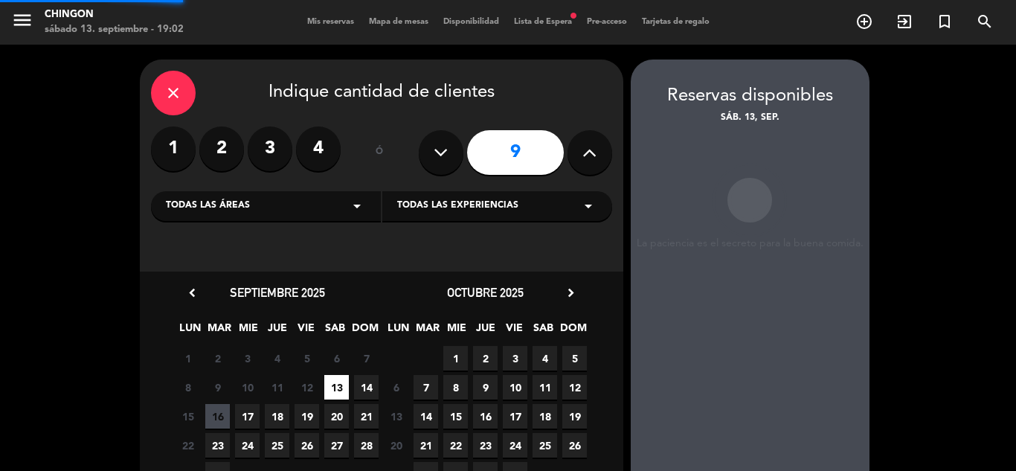
scroll to position [60, 0]
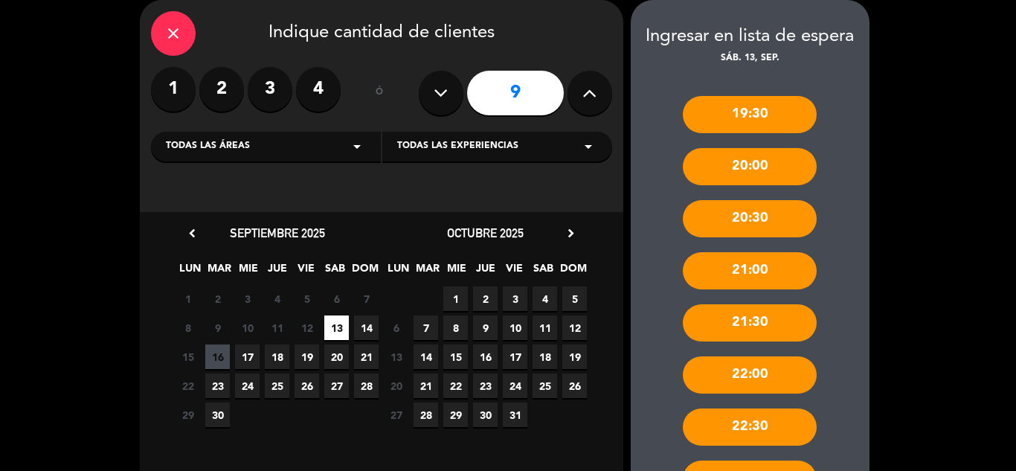
click at [757, 219] on div "20:30" at bounding box center [750, 218] width 134 height 37
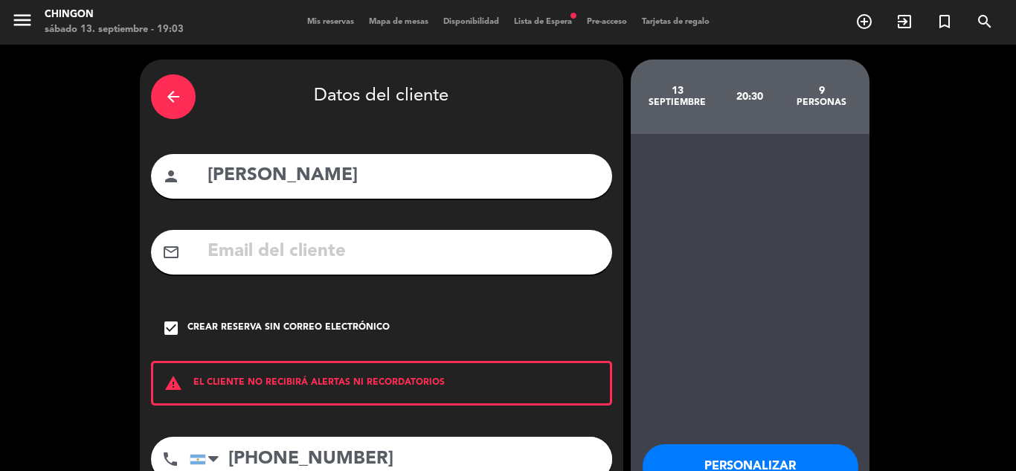
scroll to position [103, 0]
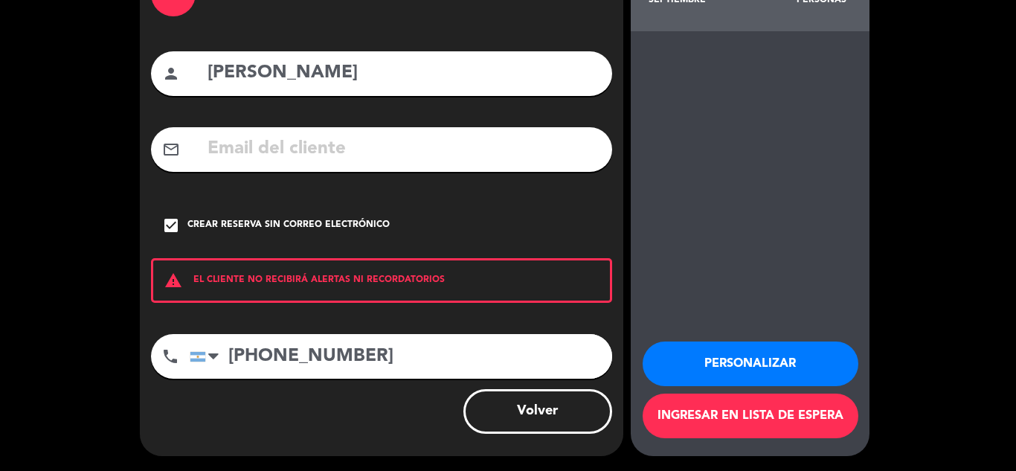
click at [772, 420] on button "Ingresar en lista de espera" at bounding box center [751, 416] width 216 height 45
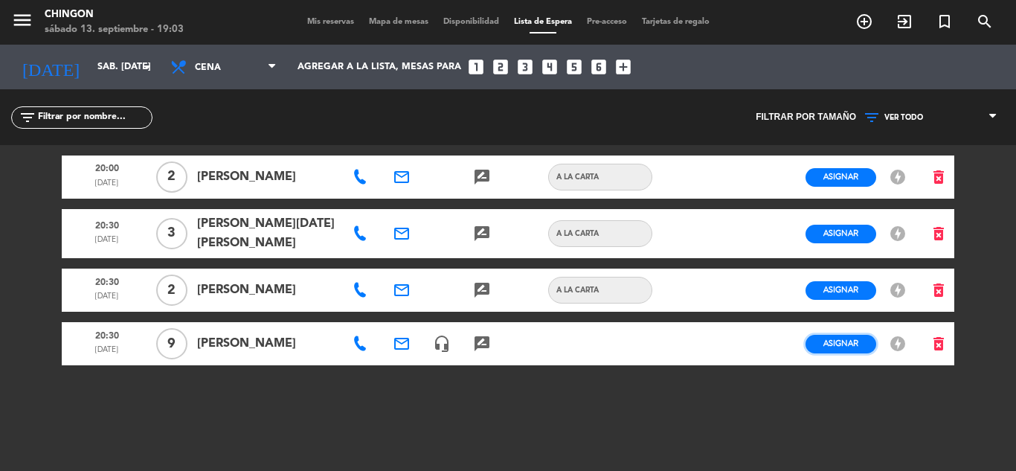
click at [854, 346] on span "Asignar" at bounding box center [841, 343] width 35 height 11
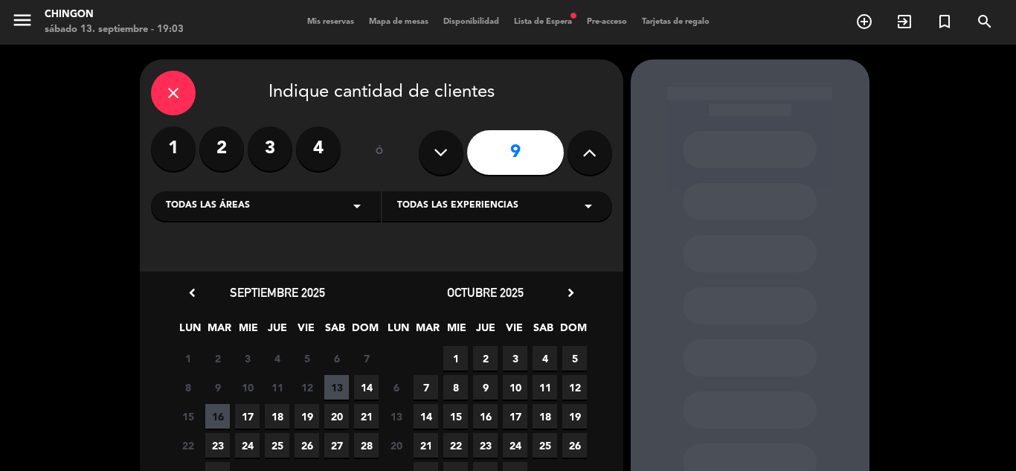
click at [343, 381] on span "13" at bounding box center [336, 387] width 25 height 25
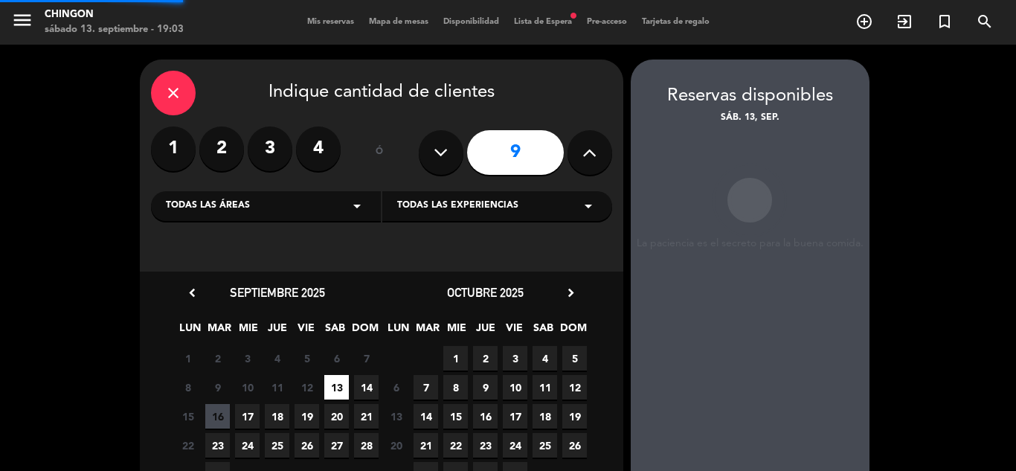
scroll to position [60, 0]
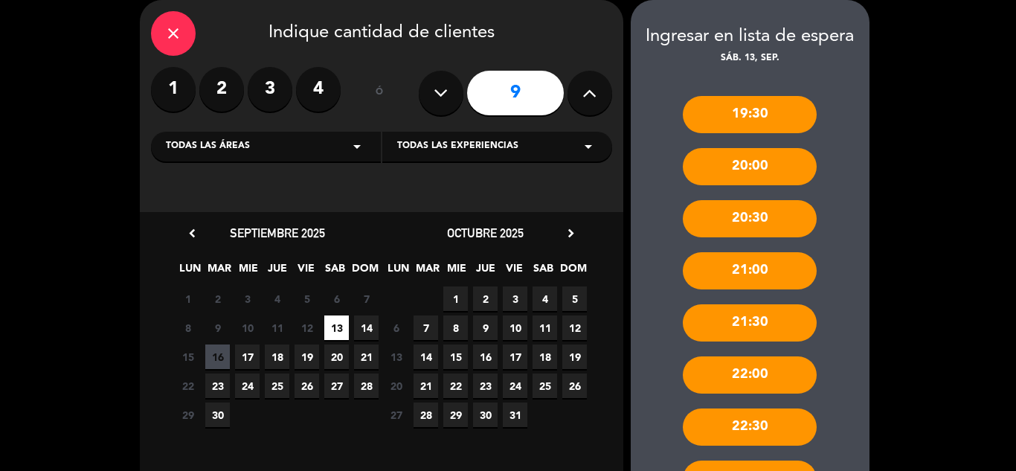
click at [340, 336] on span "13" at bounding box center [336, 328] width 25 height 25
click at [742, 225] on div "20:30" at bounding box center [750, 218] width 134 height 37
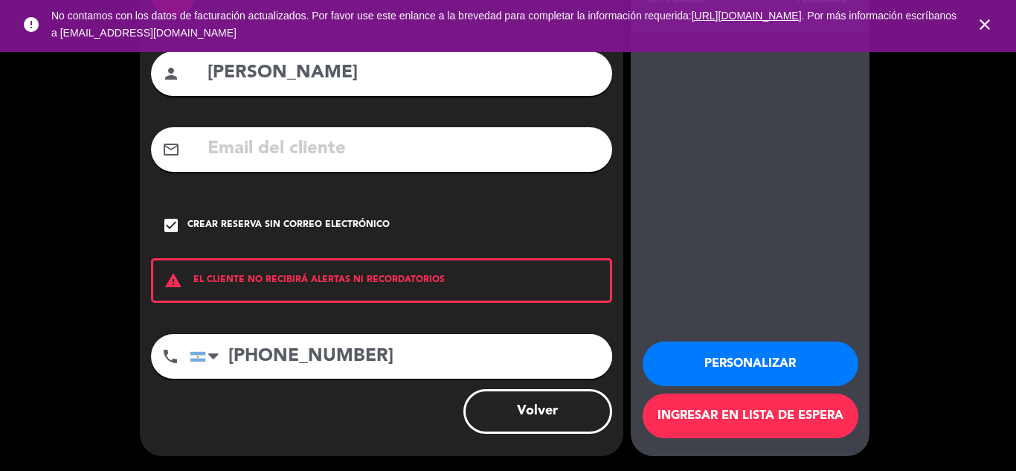
scroll to position [0, 0]
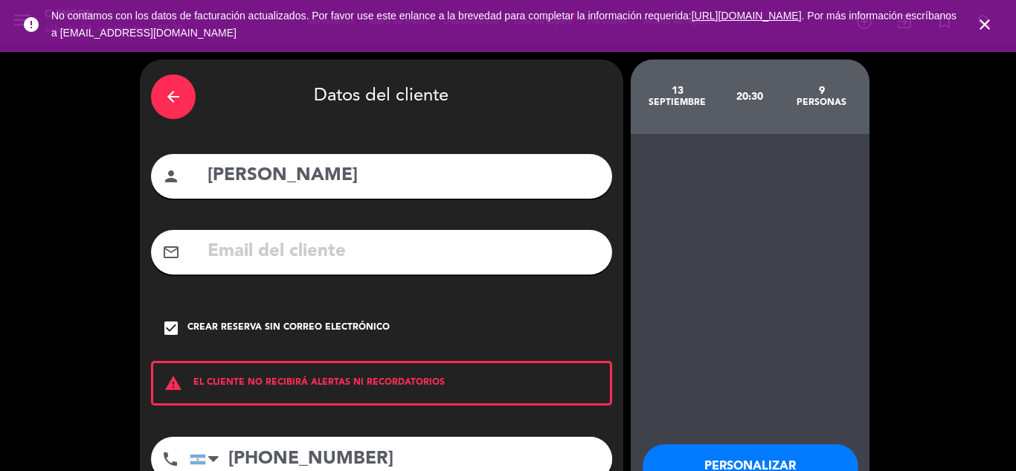
click at [173, 91] on icon "arrow_back" at bounding box center [173, 97] width 18 height 18
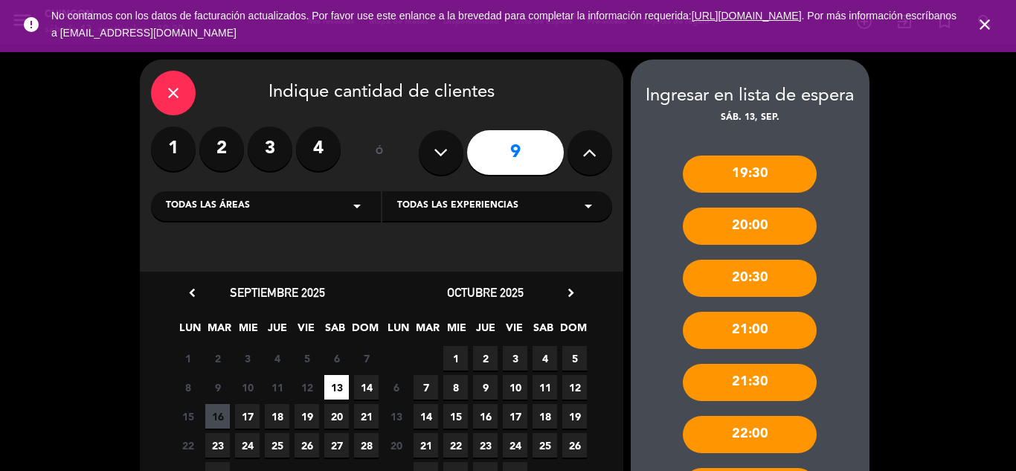
click at [177, 91] on icon "close" at bounding box center [173, 93] width 18 height 18
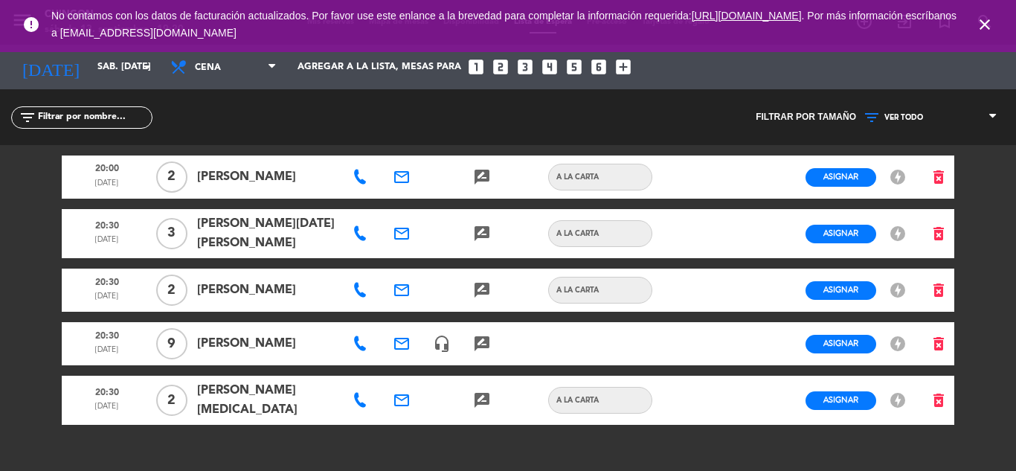
click at [982, 19] on icon "close" at bounding box center [985, 25] width 18 height 18
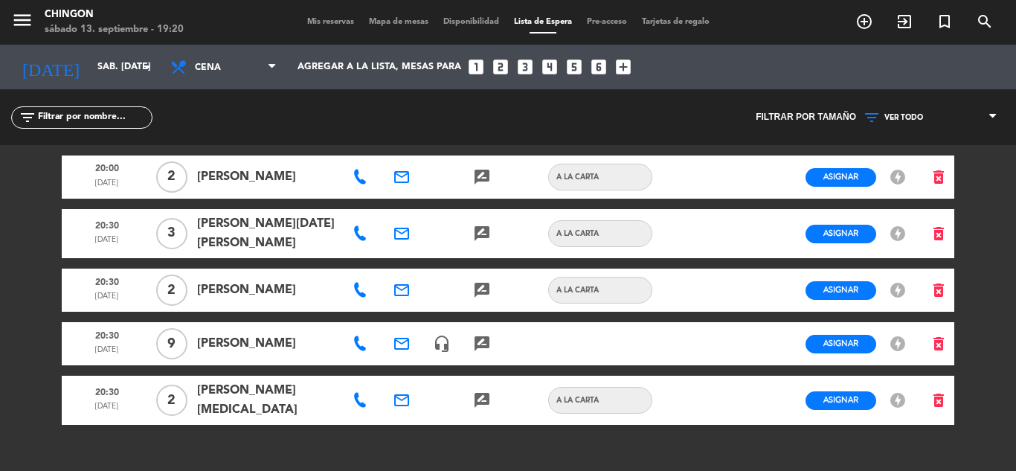
click at [330, 27] on div "Mis reservas Mapa de mesas Disponibilidad Lista de Espera Pre-acceso Tarjetas d…" at bounding box center [508, 22] width 417 height 13
click at [331, 26] on span "Mis reservas" at bounding box center [331, 22] width 62 height 8
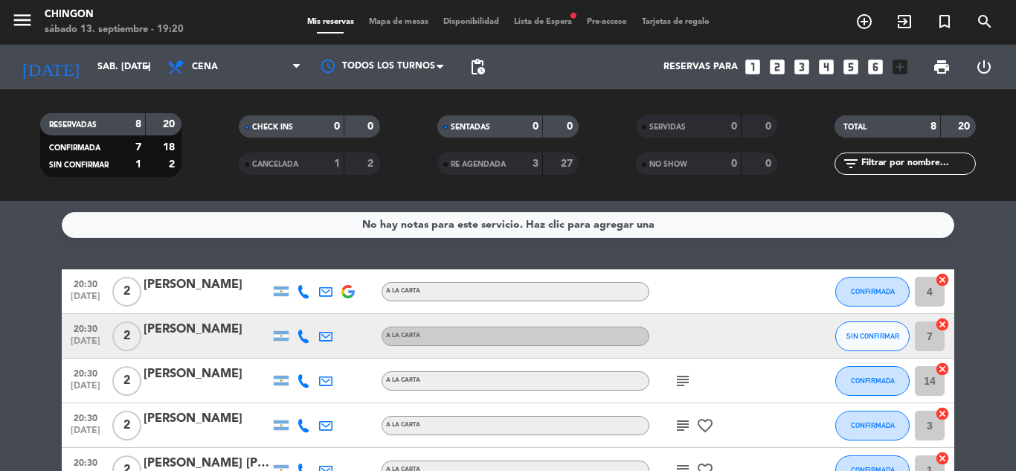
scroll to position [124, 0]
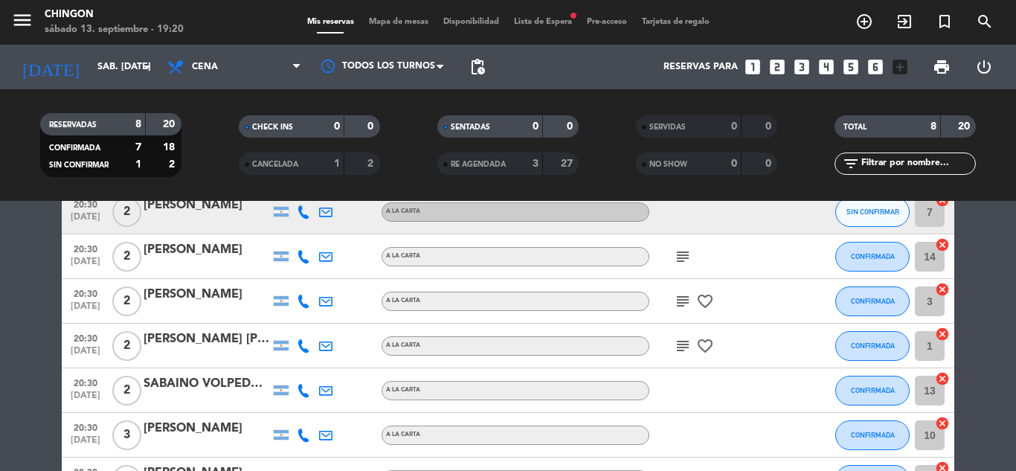
click at [677, 257] on icon "subject" at bounding box center [683, 257] width 18 height 18
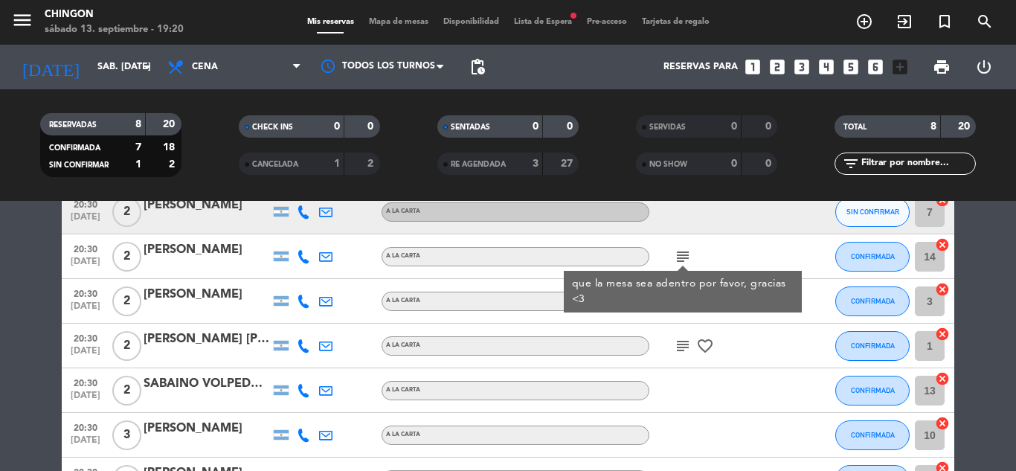
click at [677, 257] on icon "subject" at bounding box center [683, 257] width 18 height 18
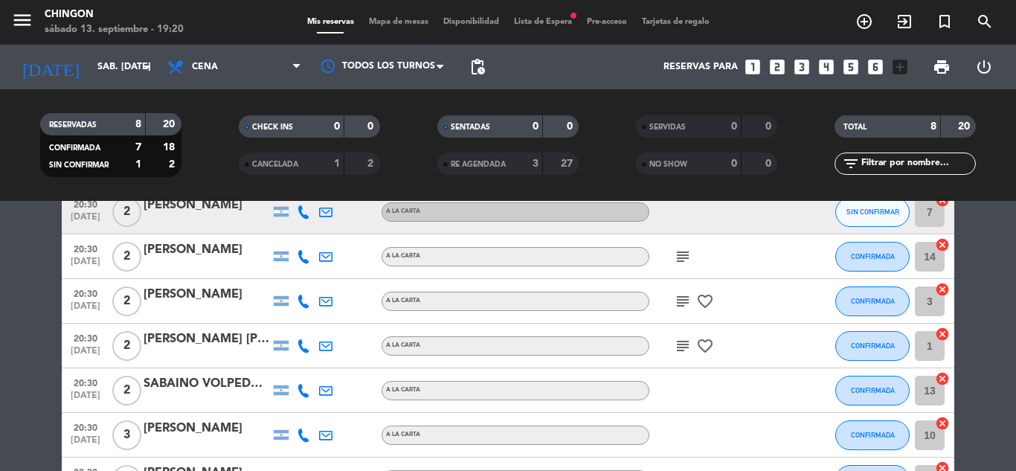
click at [679, 308] on icon "subject" at bounding box center [683, 301] width 18 height 18
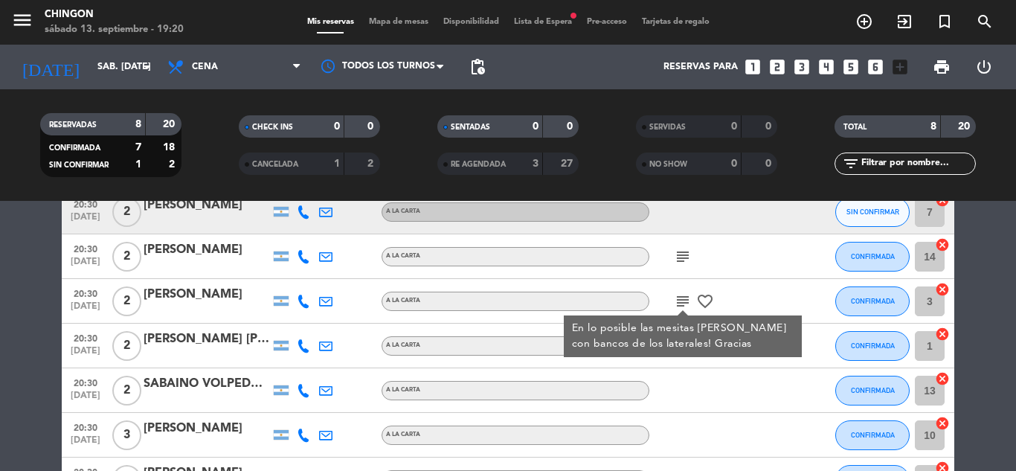
click at [679, 307] on icon "subject" at bounding box center [683, 301] width 18 height 18
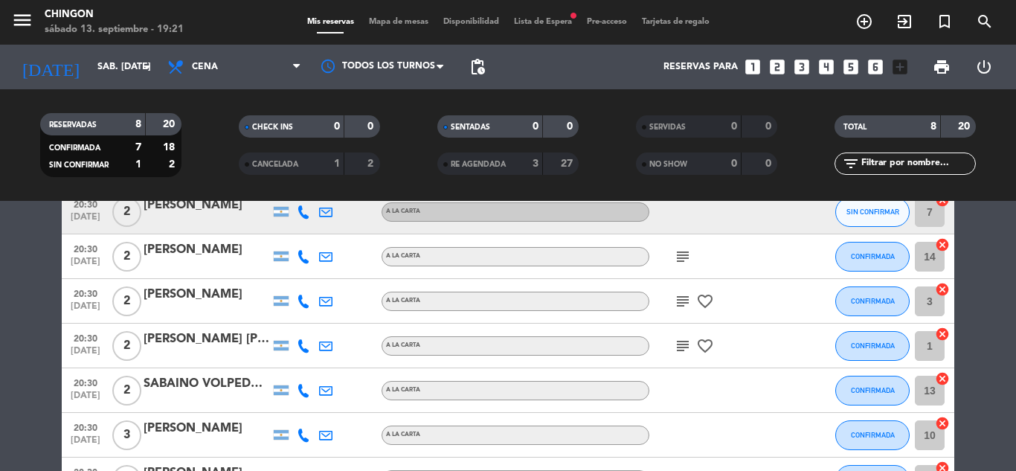
click at [688, 347] on icon "subject" at bounding box center [683, 346] width 18 height 18
